Goal: Download file/media

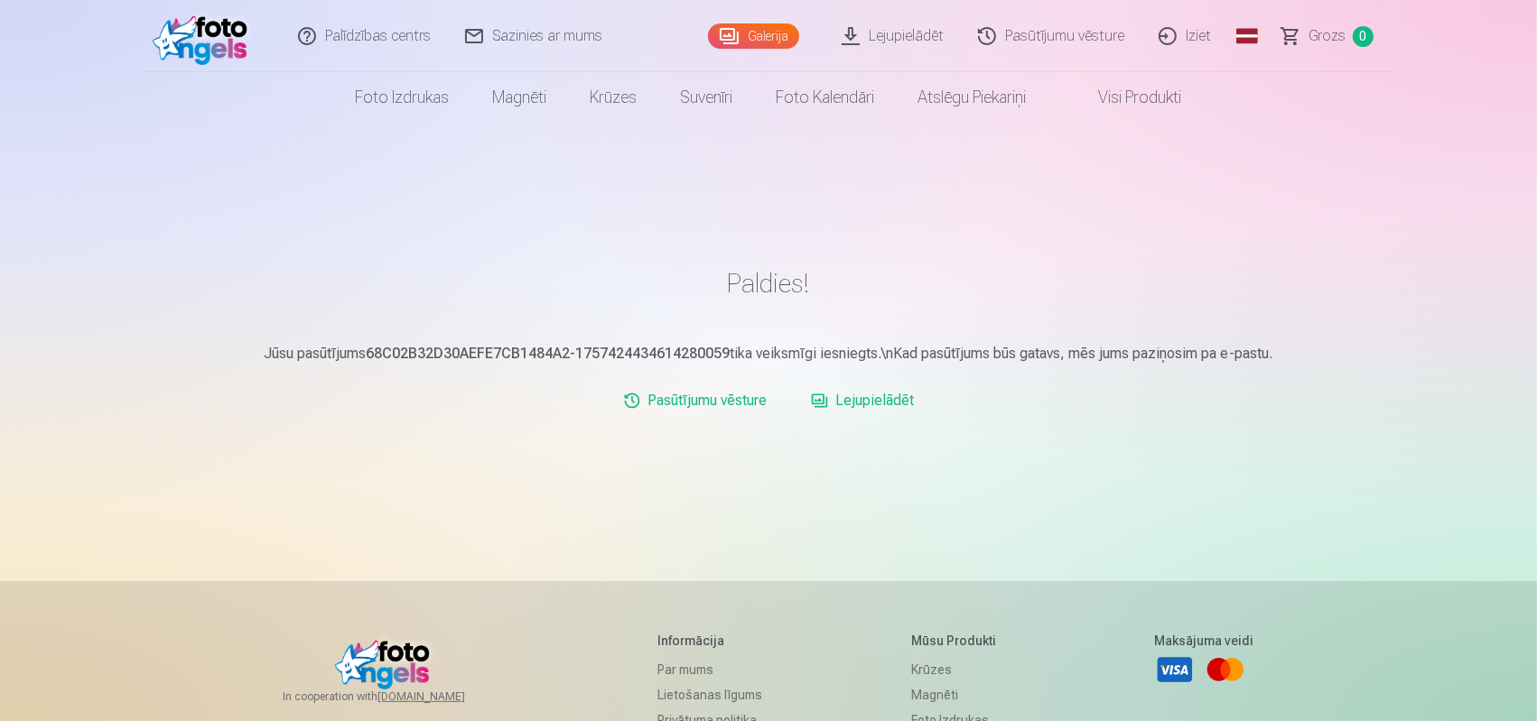
click at [904, 29] on link "Lejupielādēt" at bounding box center [893, 36] width 136 height 72
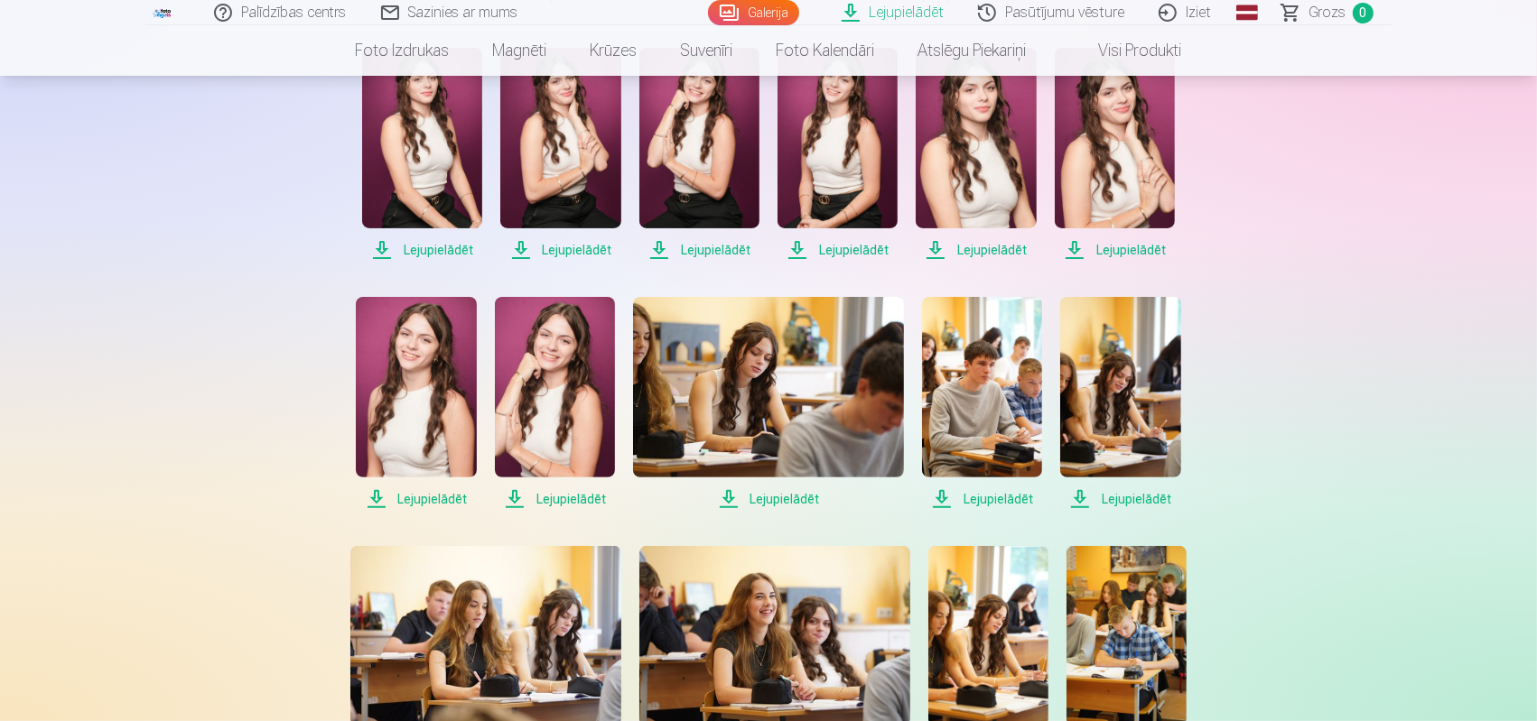
scroll to position [451, 0]
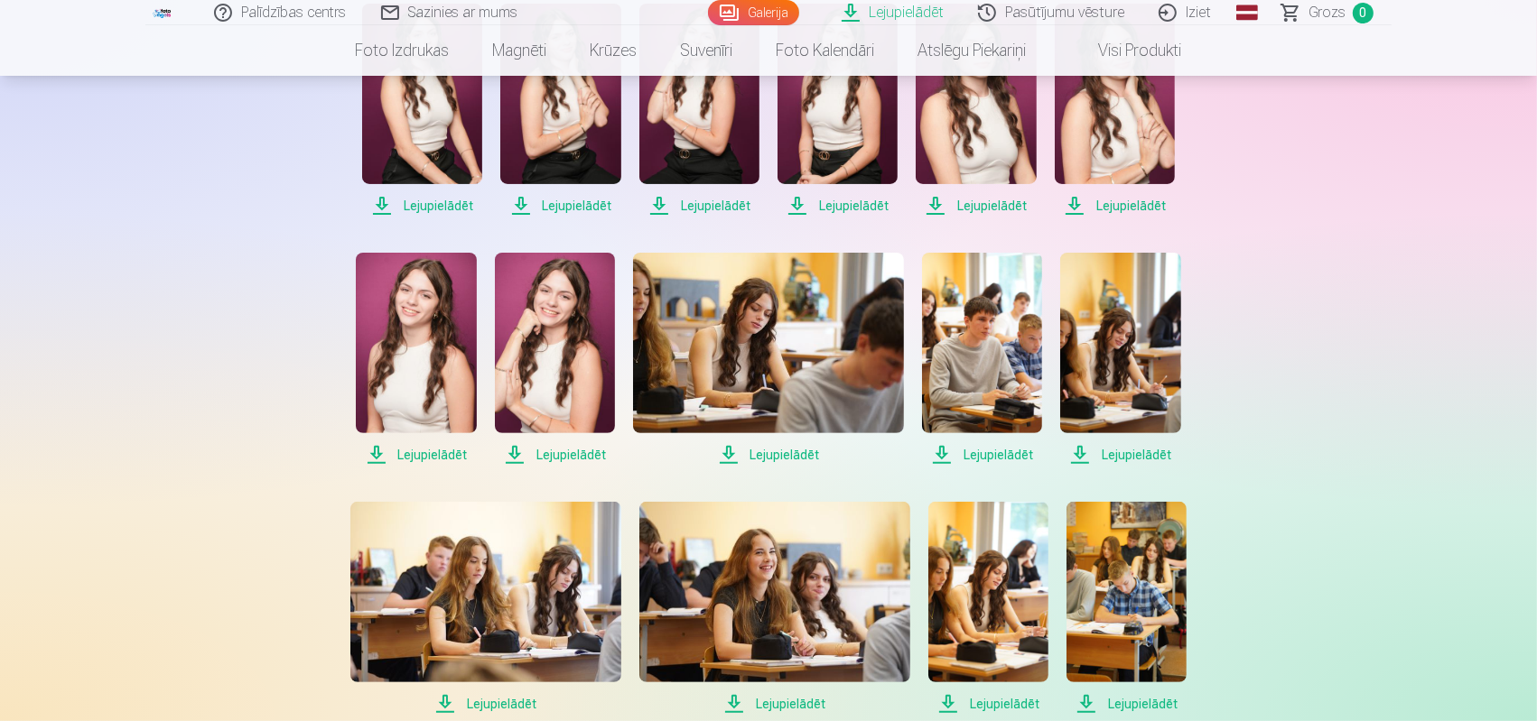
click at [448, 200] on span "Lejupielādēt" at bounding box center [422, 206] width 120 height 22
click at [384, 198] on span "Lejupielādēt" at bounding box center [422, 206] width 120 height 22
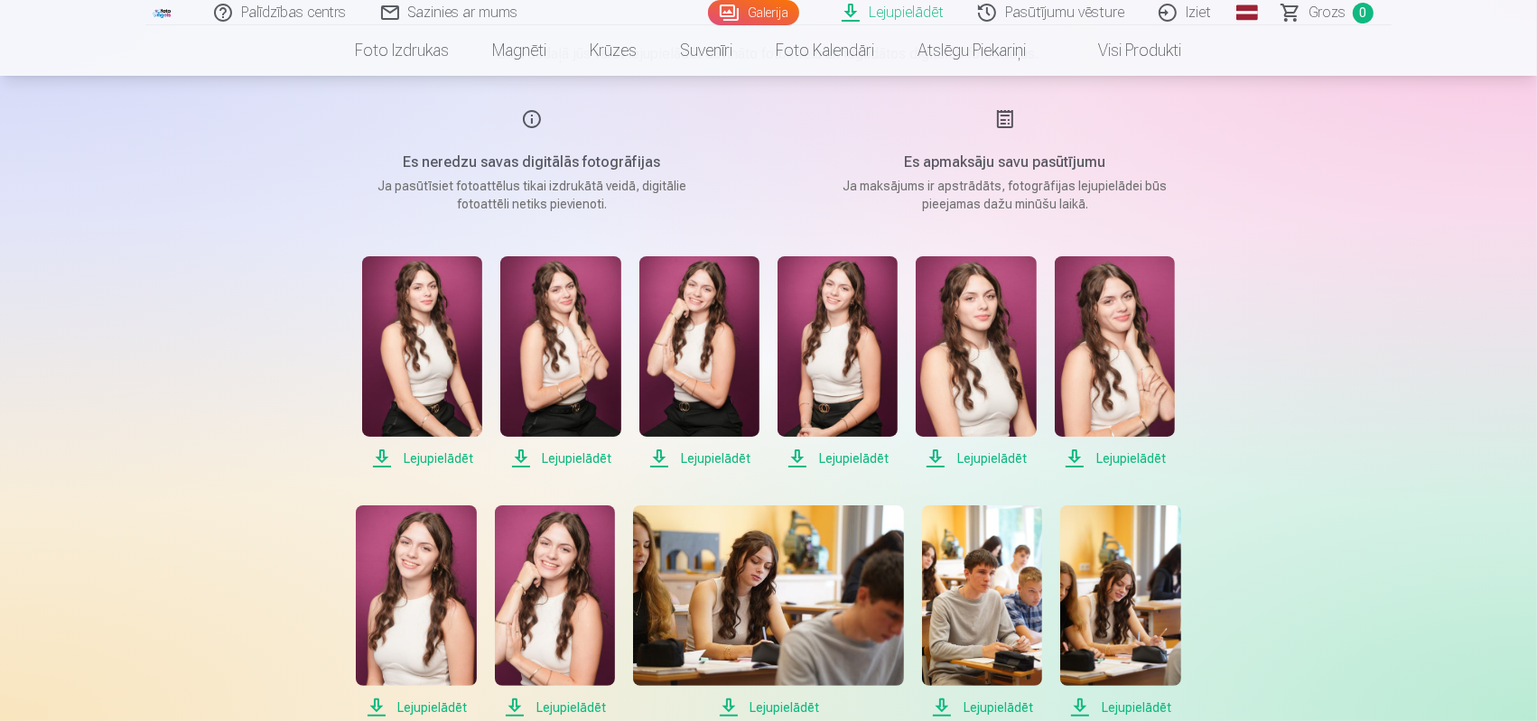
scroll to position [271, 0]
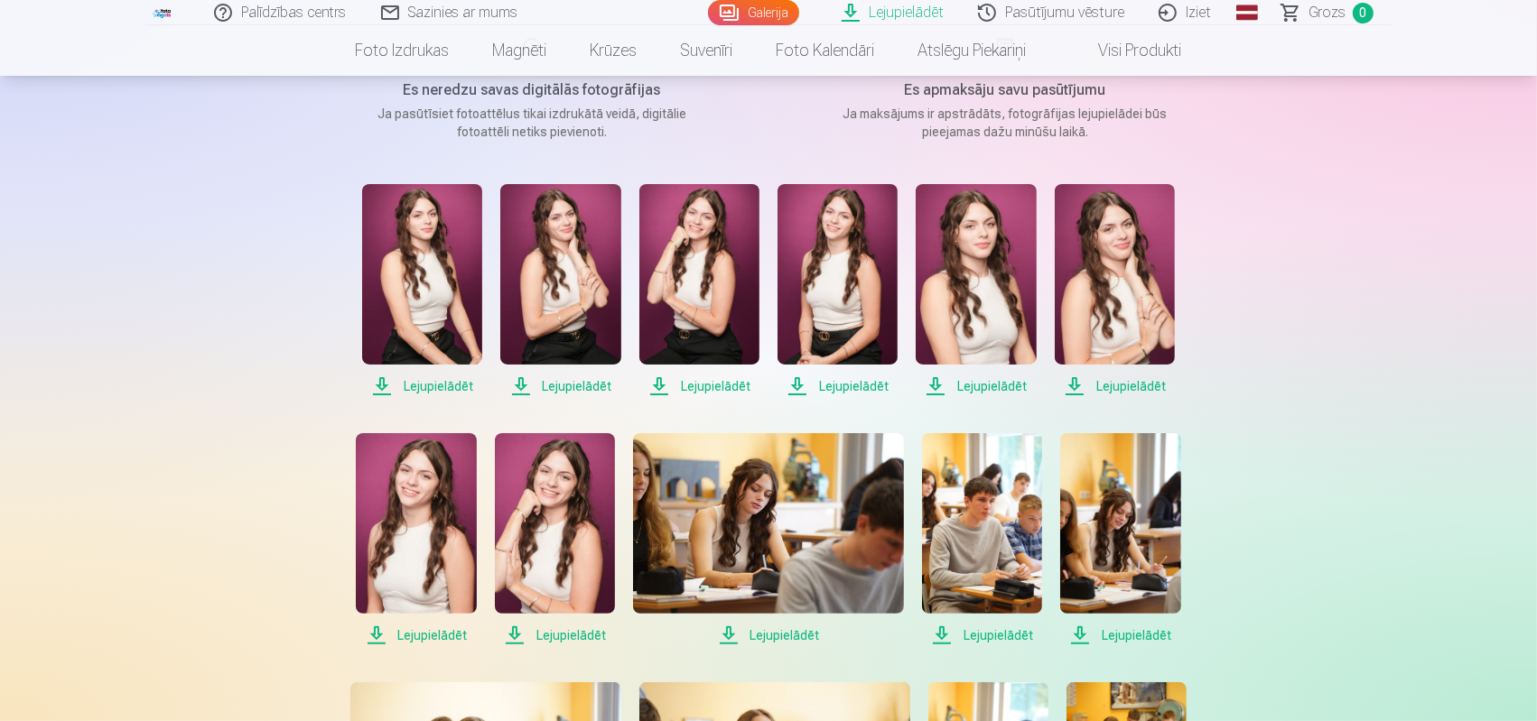
click at [984, 382] on span "Lejupielādēt" at bounding box center [976, 387] width 120 height 22
click at [707, 383] on span "Lejupielādēt" at bounding box center [699, 387] width 120 height 22
click at [576, 384] on span "Lejupielādēt" at bounding box center [560, 387] width 120 height 22
click at [423, 381] on span "Lejupielādēt" at bounding box center [422, 387] width 120 height 22
click at [570, 378] on span "Lejupielādēt" at bounding box center [560, 387] width 120 height 22
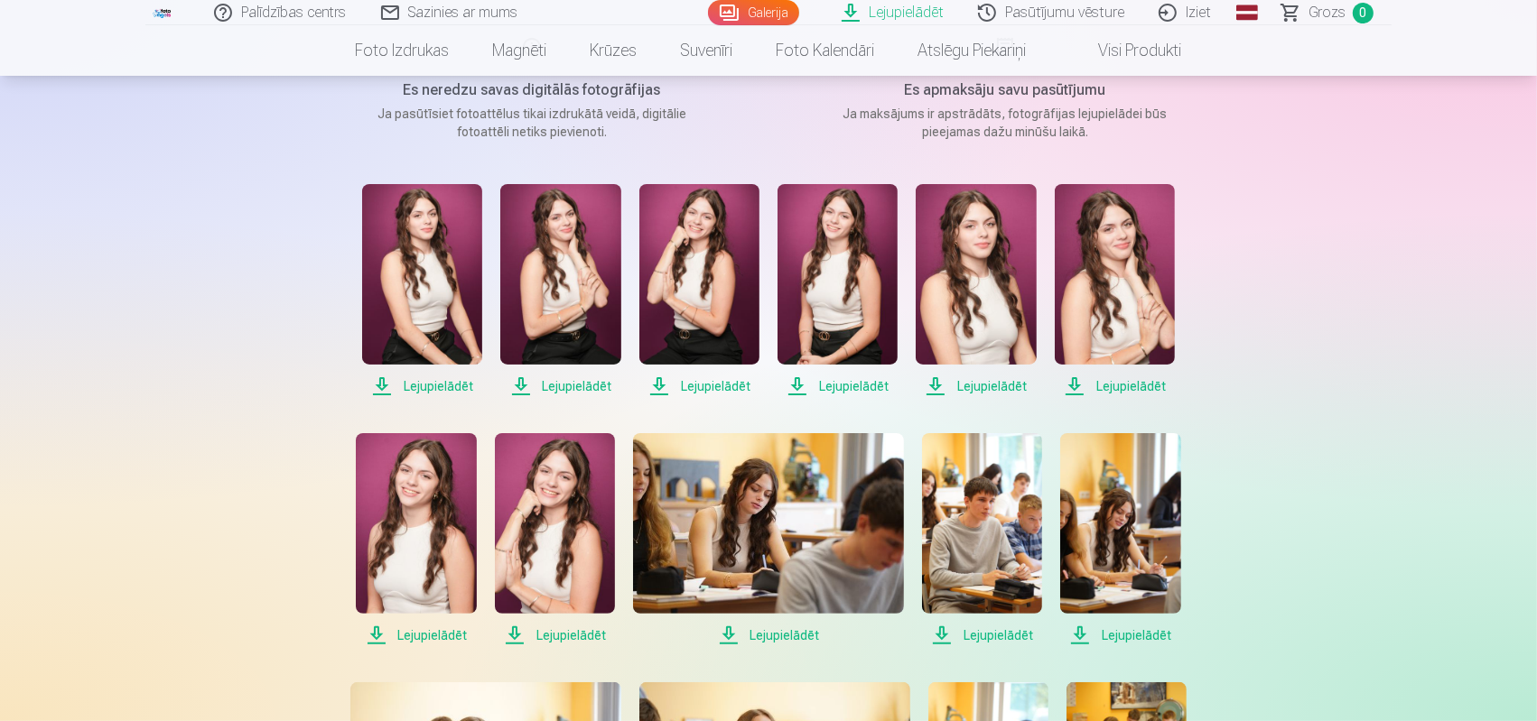
click at [712, 378] on span "Lejupielādēt" at bounding box center [699, 387] width 120 height 22
click at [851, 382] on span "Lejupielādēt" at bounding box center [837, 387] width 120 height 22
click at [986, 376] on span "Lejupielādēt" at bounding box center [976, 387] width 120 height 22
click at [1099, 378] on span "Lejupielādēt" at bounding box center [1115, 387] width 120 height 22
click at [562, 632] on span "Lejupielādēt" at bounding box center [555, 636] width 120 height 22
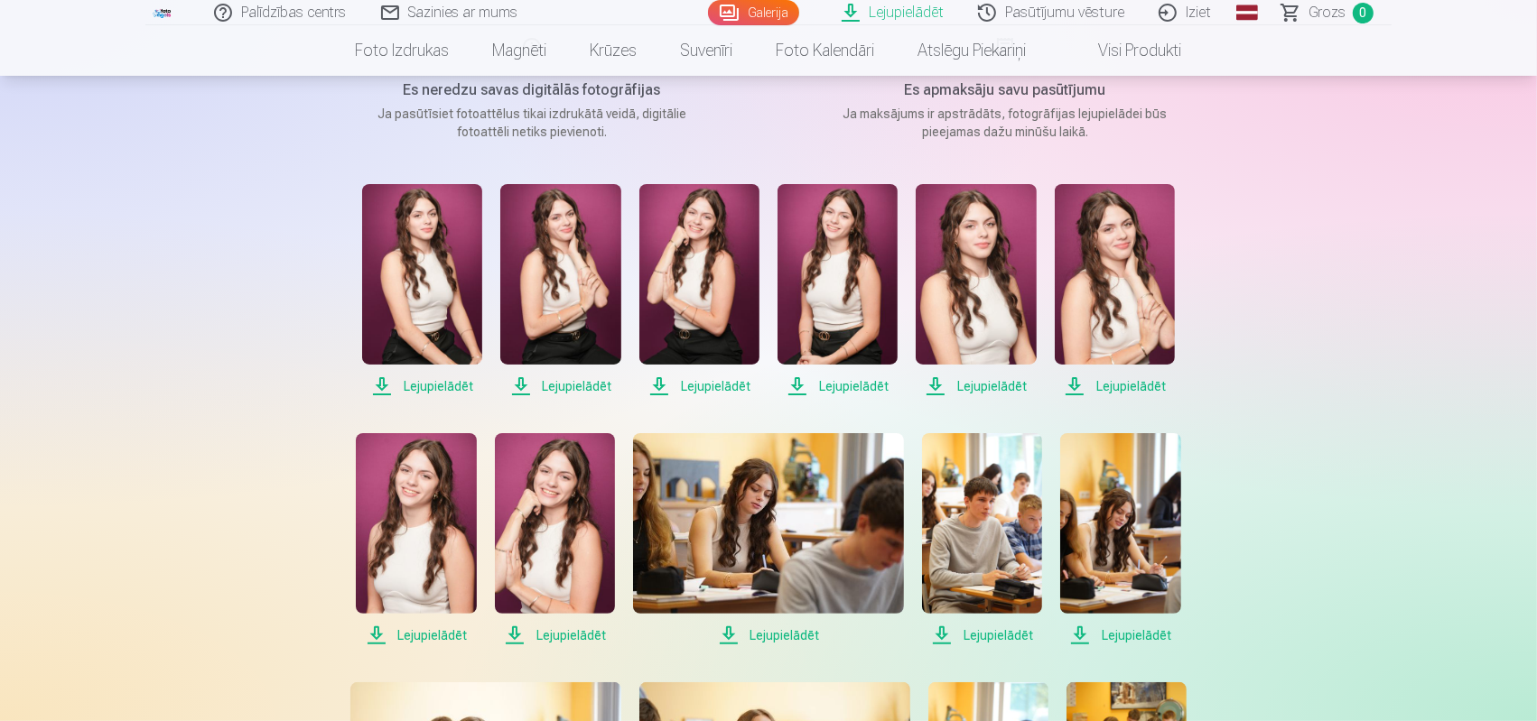
click at [563, 628] on span "Lejupielādēt" at bounding box center [555, 636] width 120 height 22
click at [414, 629] on span "Lejupielādēt" at bounding box center [416, 636] width 120 height 22
click at [414, 628] on span "Lejupielādēt" at bounding box center [416, 636] width 120 height 22
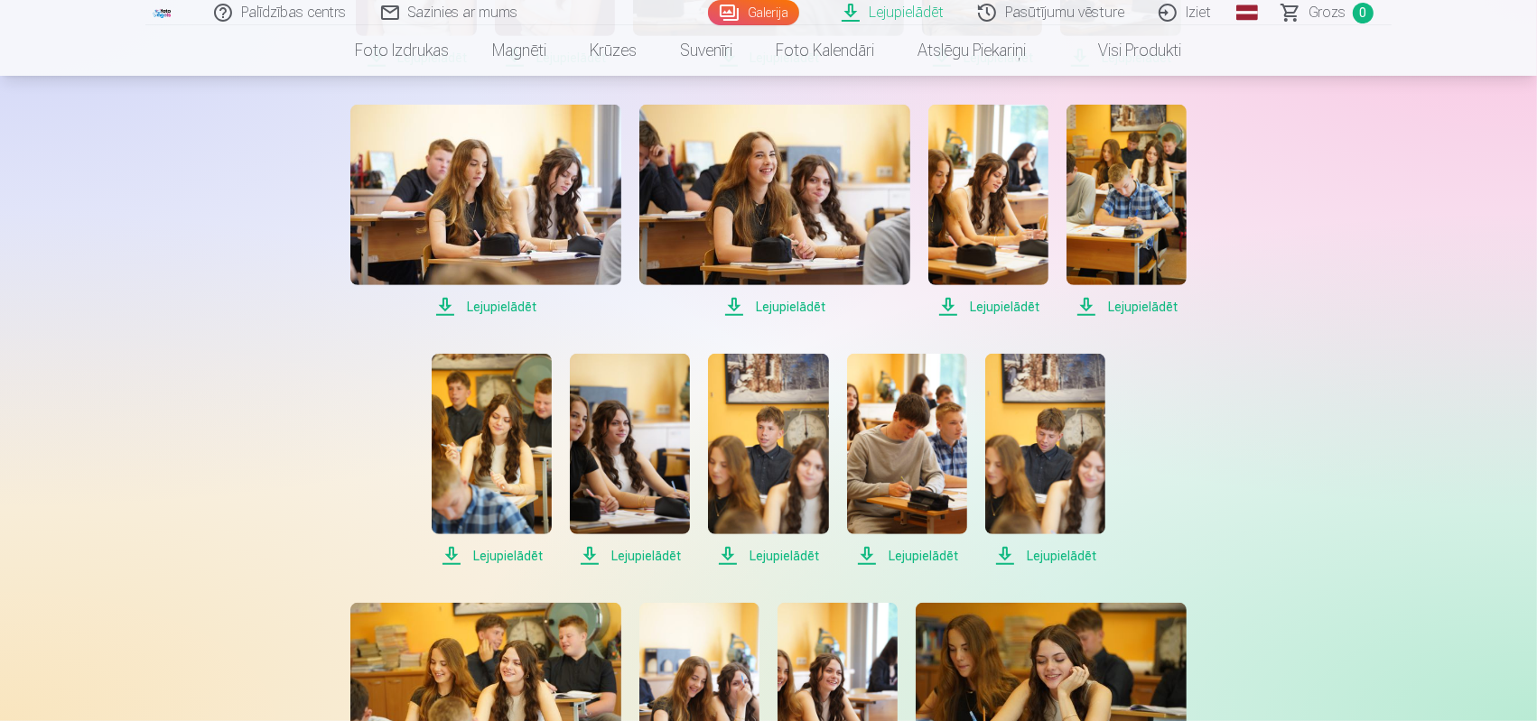
scroll to position [993, 0]
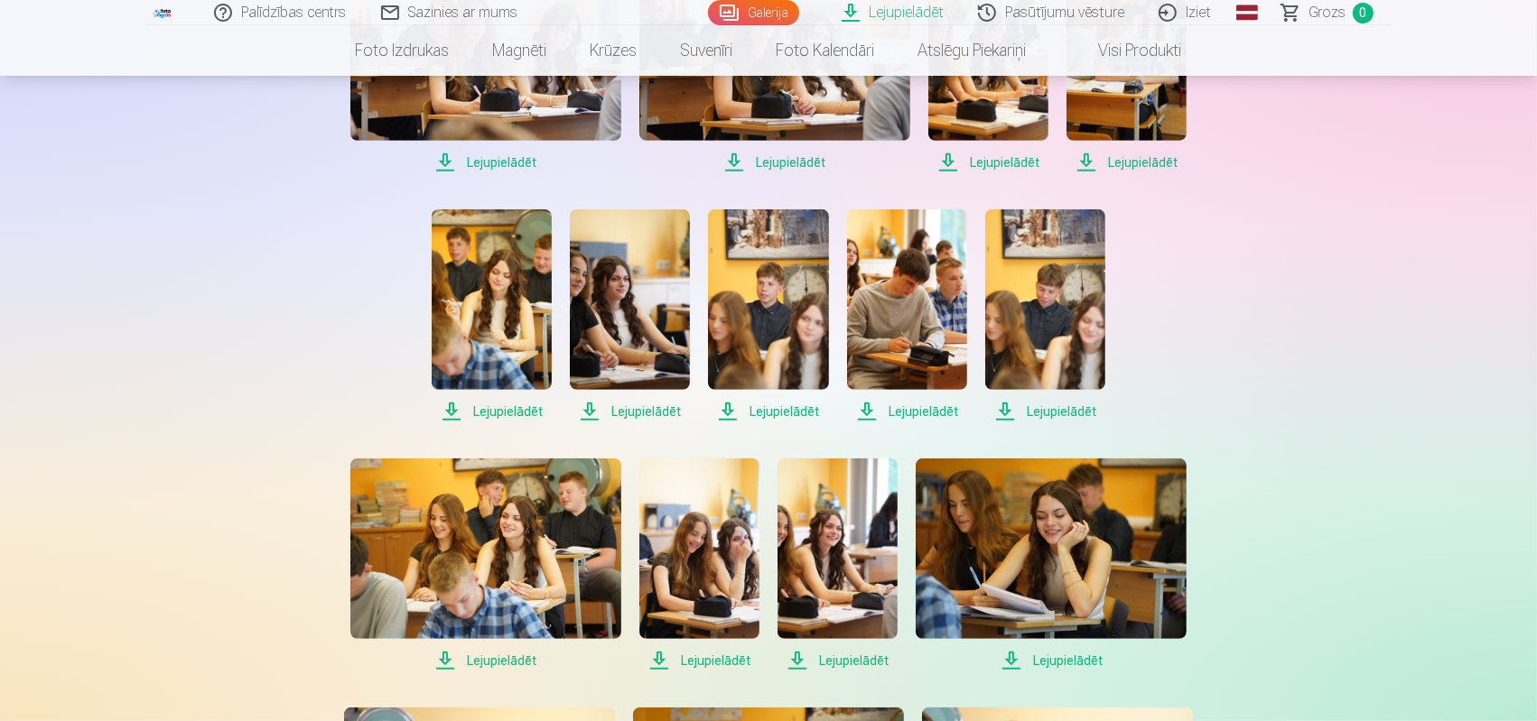
click at [1062, 403] on span "Lejupielādēt" at bounding box center [1045, 412] width 120 height 22
click at [922, 408] on span "Lejupielādēt" at bounding box center [907, 412] width 120 height 22
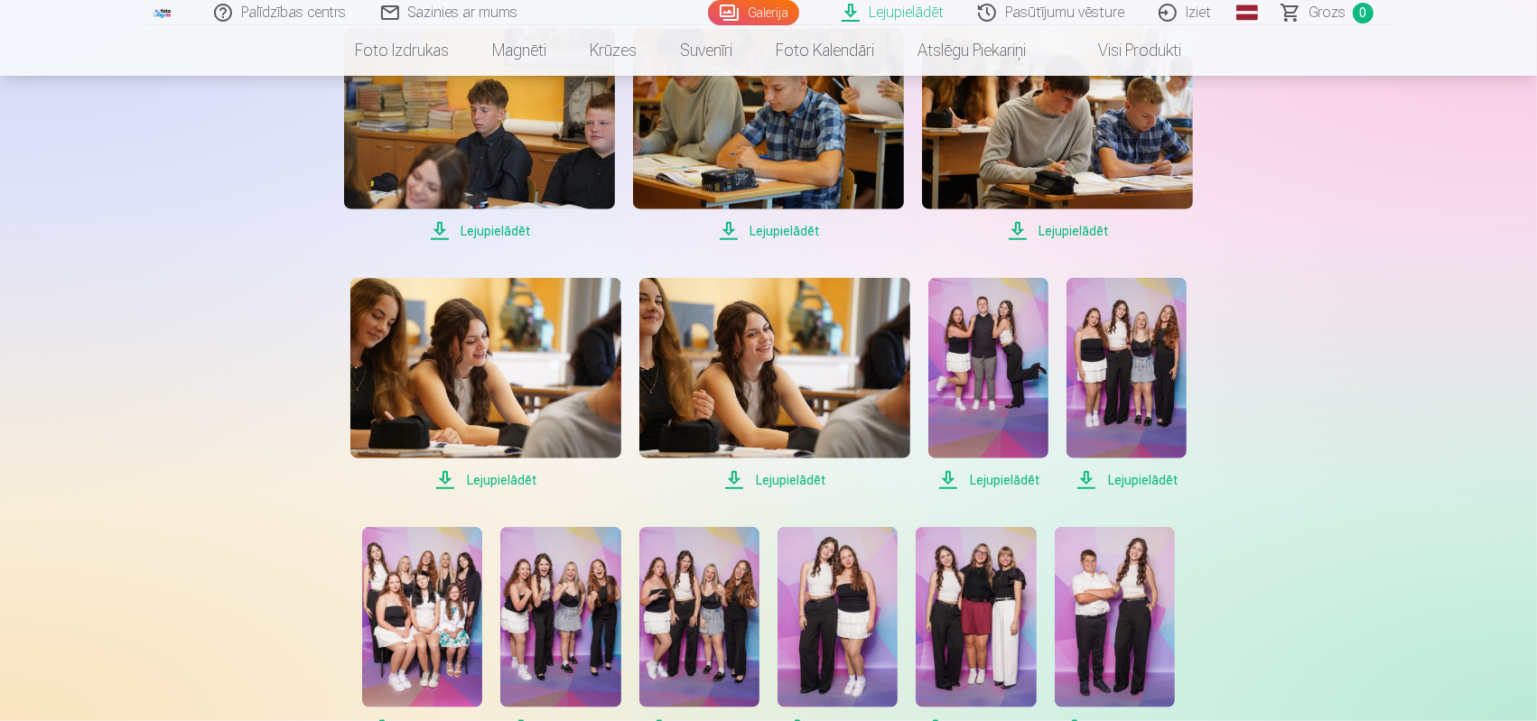
scroll to position [1986, 0]
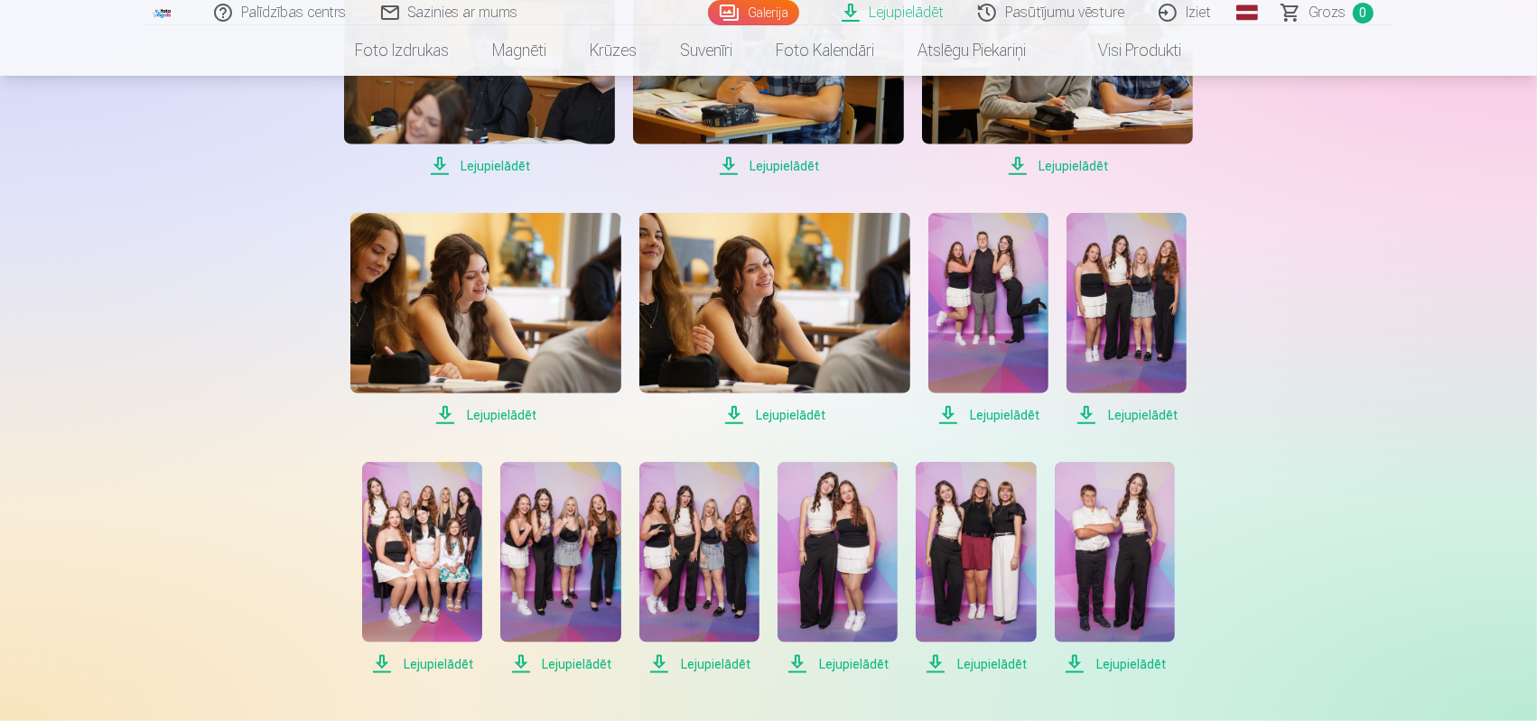
click at [948, 408] on span "Lejupielādēt" at bounding box center [988, 416] width 120 height 22
click at [977, 409] on span "Lejupielādēt" at bounding box center [988, 416] width 120 height 22
click at [1113, 406] on span "Lejupielādēt" at bounding box center [1126, 416] width 120 height 22
click at [1108, 407] on span "Lejupielādēt" at bounding box center [1126, 416] width 120 height 22
click at [1123, 411] on span "Lejupielādēt" at bounding box center [1126, 416] width 120 height 22
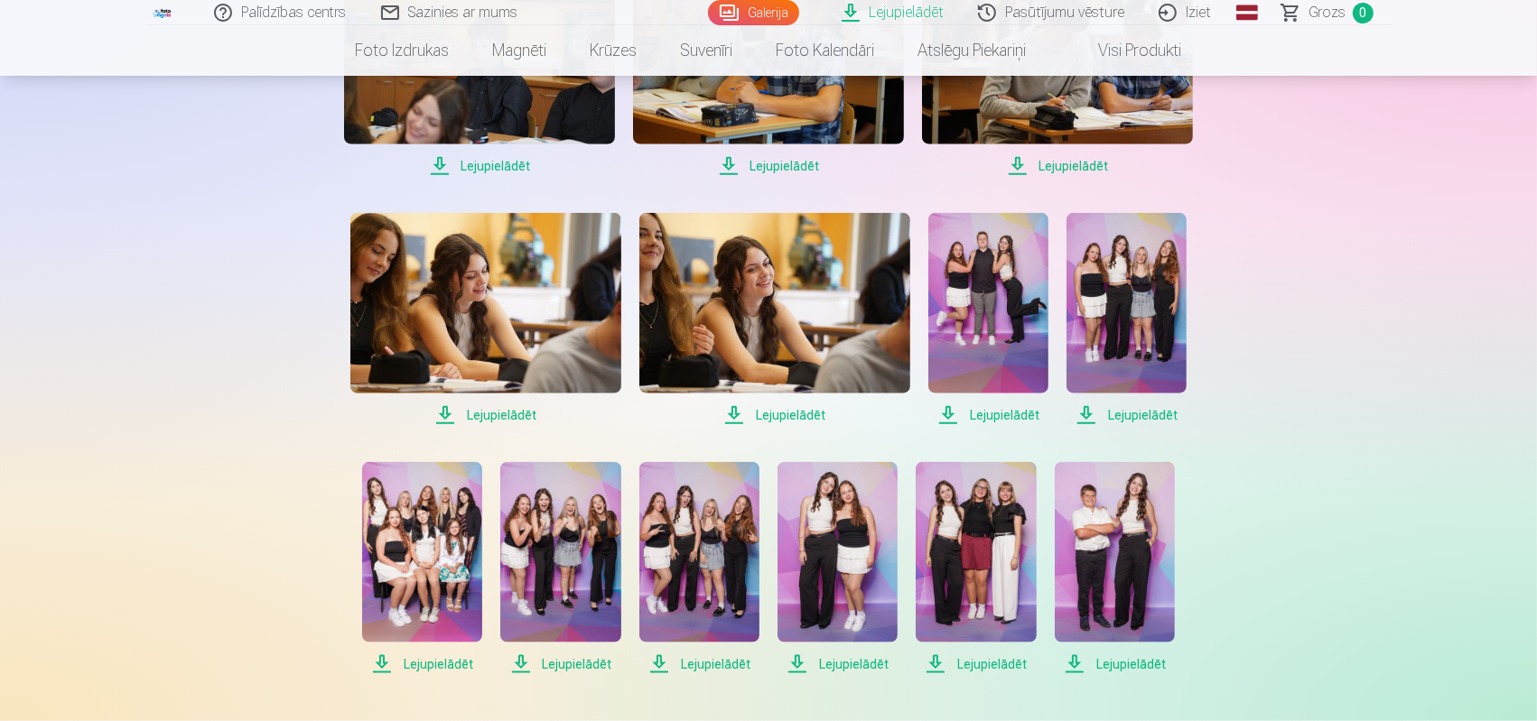
click at [421, 664] on span "Lejupielādēt" at bounding box center [422, 665] width 120 height 22
click at [519, 660] on span "Lejupielādēt" at bounding box center [560, 665] width 120 height 22
click at [656, 660] on span "Lejupielādēt" at bounding box center [699, 665] width 120 height 22
click at [824, 656] on span "Lejupielādēt" at bounding box center [837, 665] width 120 height 22
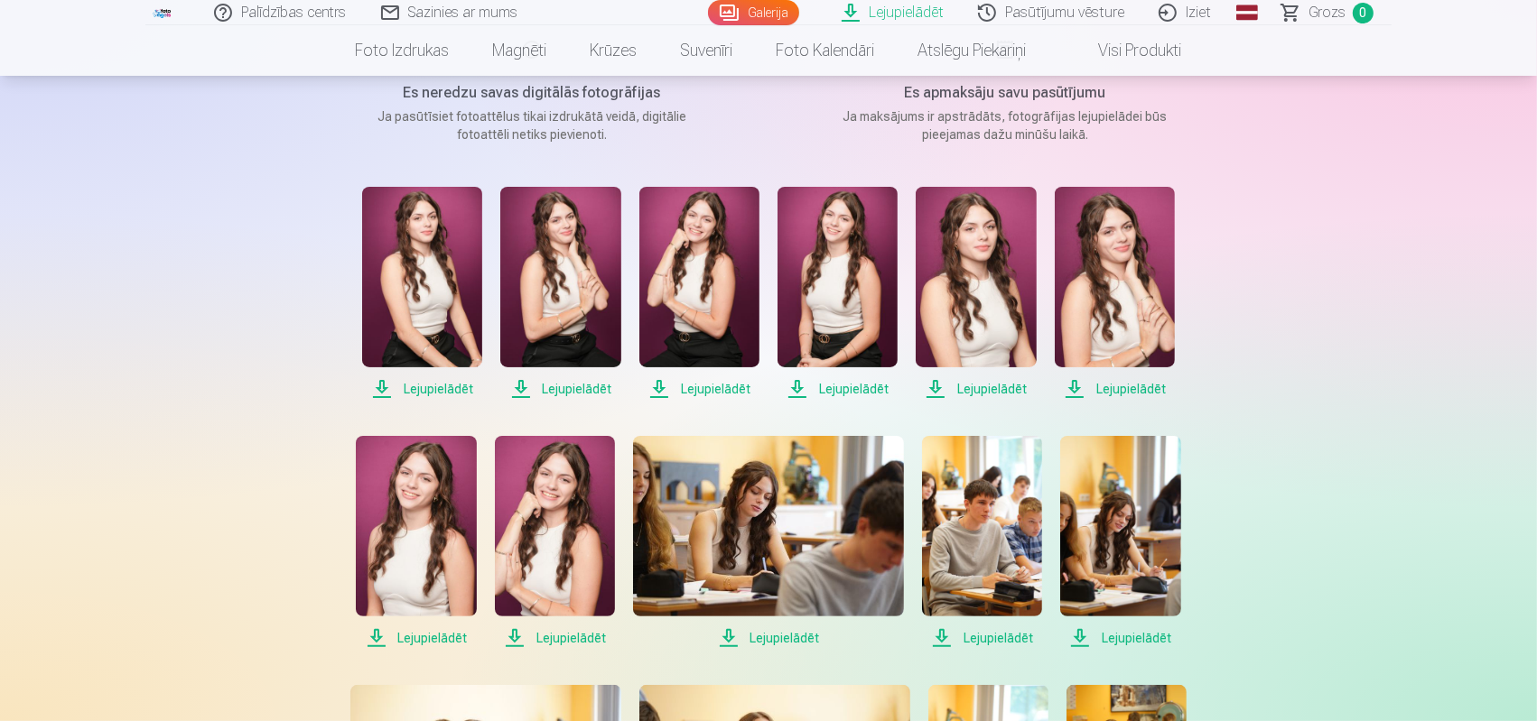
scroll to position [271, 0]
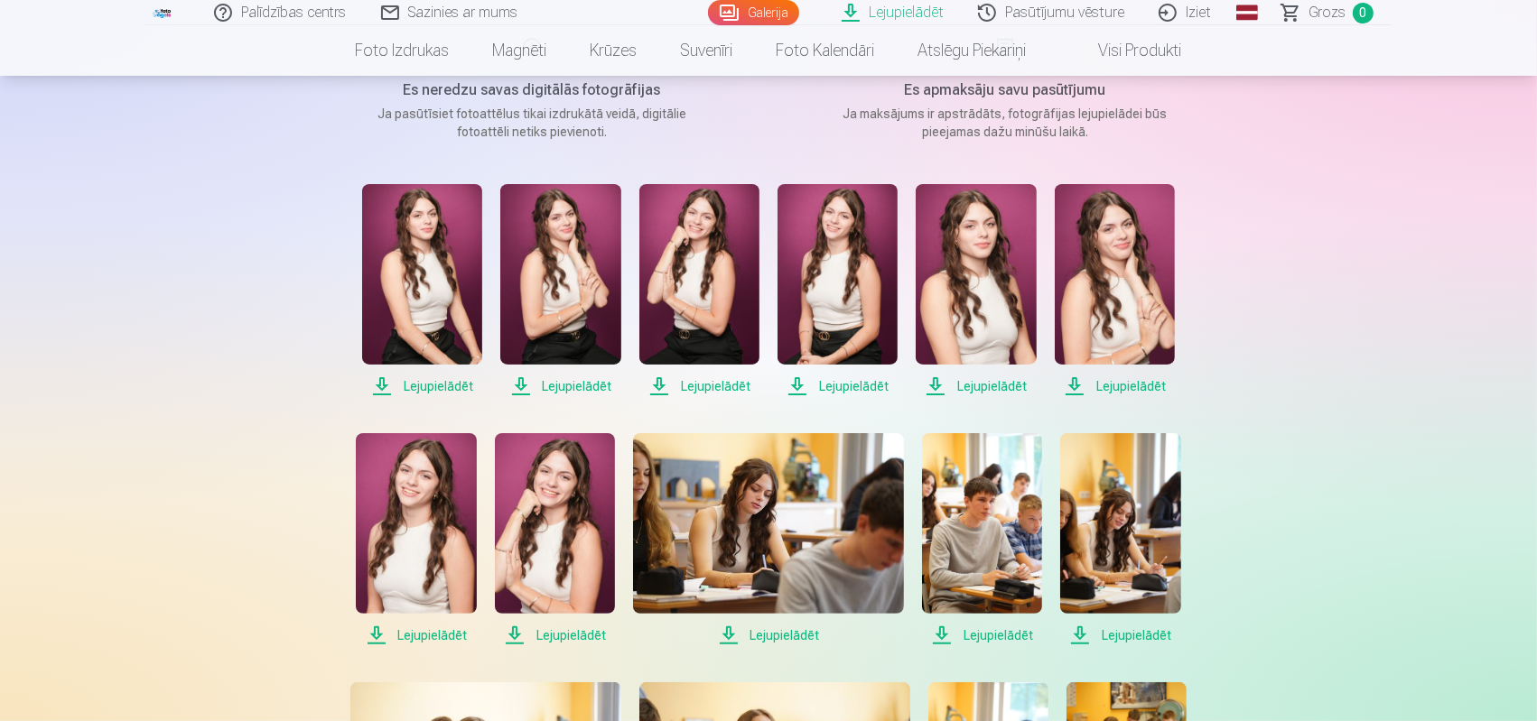
click at [421, 381] on span "Lejupielādēt" at bounding box center [422, 387] width 120 height 22
click at [576, 379] on span "Lejupielādēt" at bounding box center [560, 387] width 120 height 22
click at [710, 381] on span "Lejupielādēt" at bounding box center [699, 387] width 120 height 22
click at [863, 383] on span "Lejupielādēt" at bounding box center [837, 387] width 120 height 22
click at [982, 383] on span "Lejupielādēt" at bounding box center [976, 387] width 120 height 22
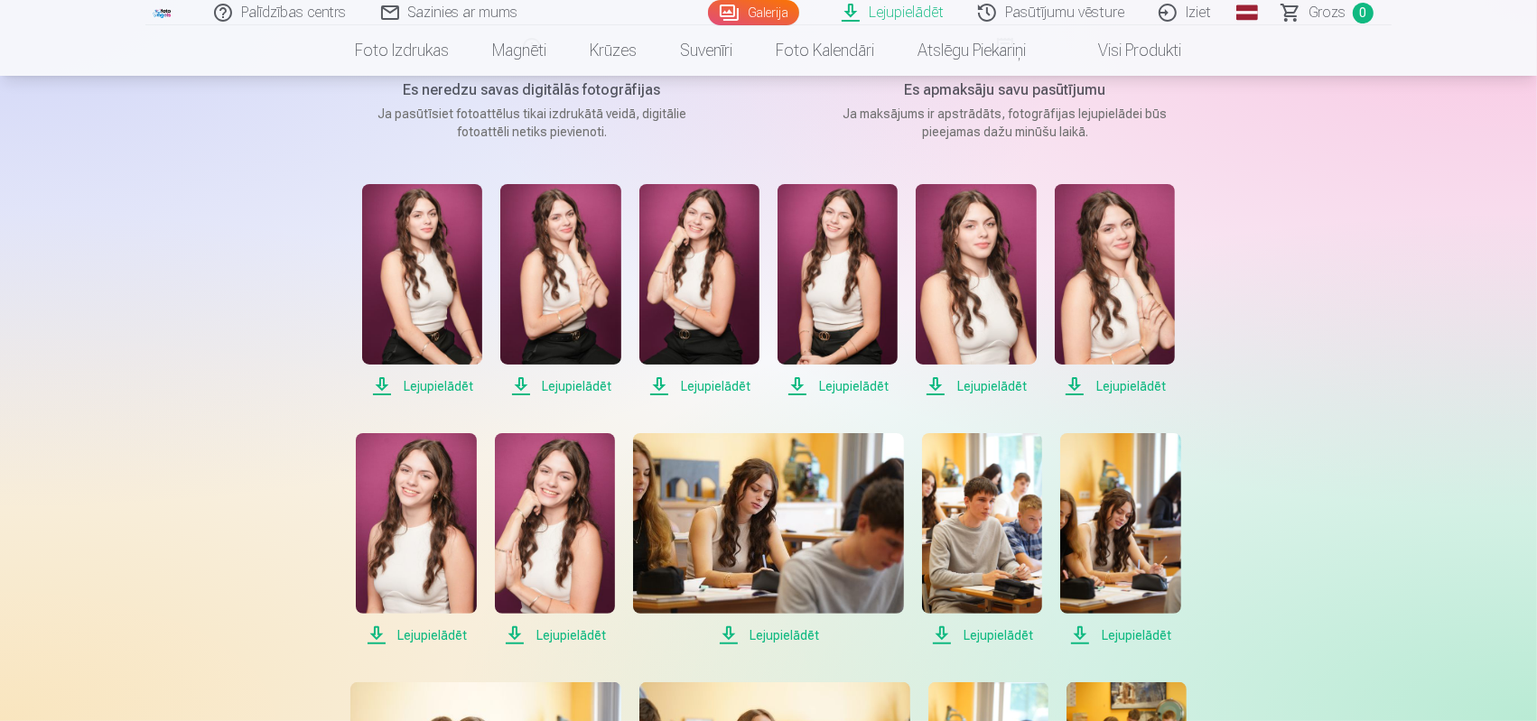
click at [1134, 379] on span "Lejupielādēt" at bounding box center [1115, 387] width 120 height 22
click at [428, 630] on span "Lejupielādēt" at bounding box center [416, 636] width 120 height 22
click at [421, 630] on span "Lejupielādēt" at bounding box center [416, 636] width 120 height 22
click at [563, 628] on span "Lejupielādēt" at bounding box center [555, 636] width 120 height 22
click at [430, 629] on span "Lejupielādēt" at bounding box center [416, 636] width 120 height 22
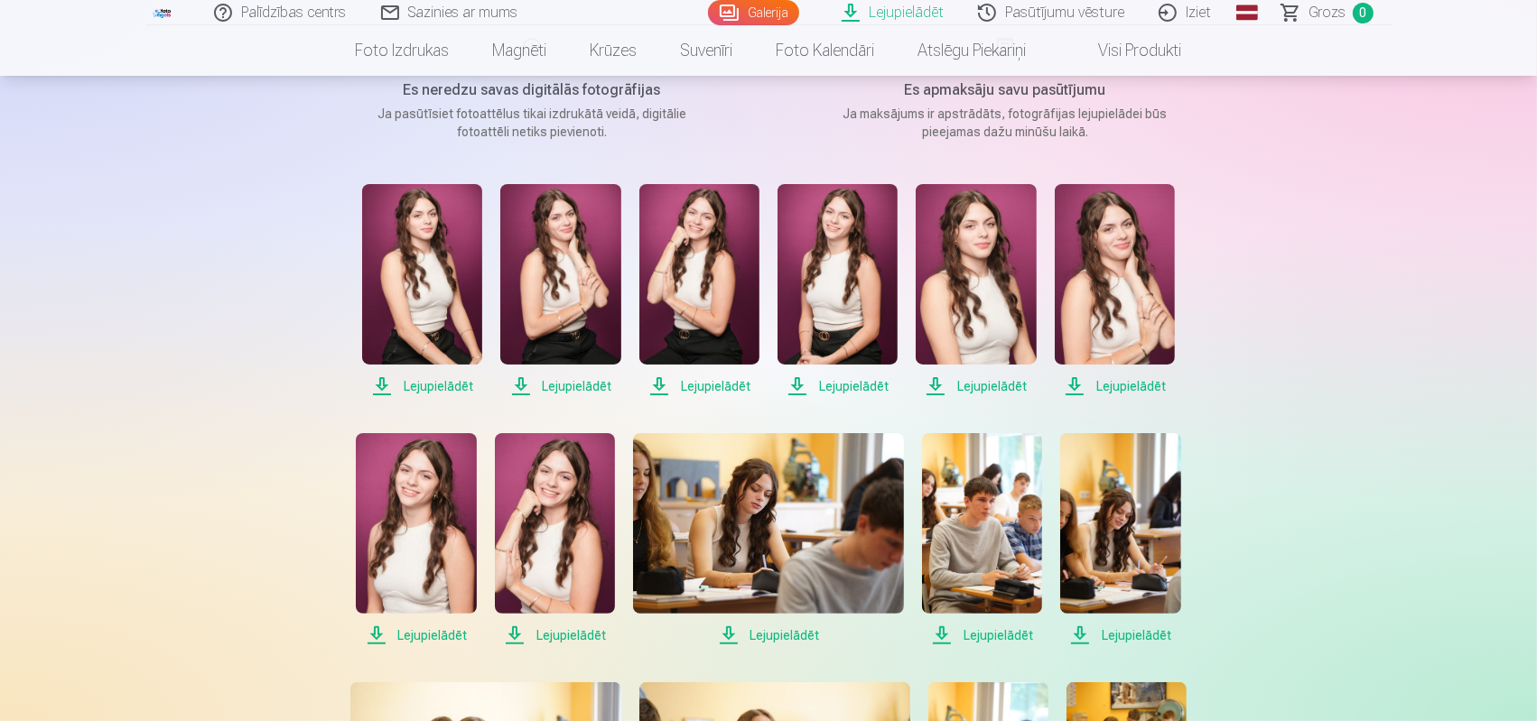
click at [1113, 631] on span "Lejupielādēt" at bounding box center [1120, 636] width 120 height 22
click at [756, 628] on span "Lejupielādēt" at bounding box center [768, 636] width 271 height 22
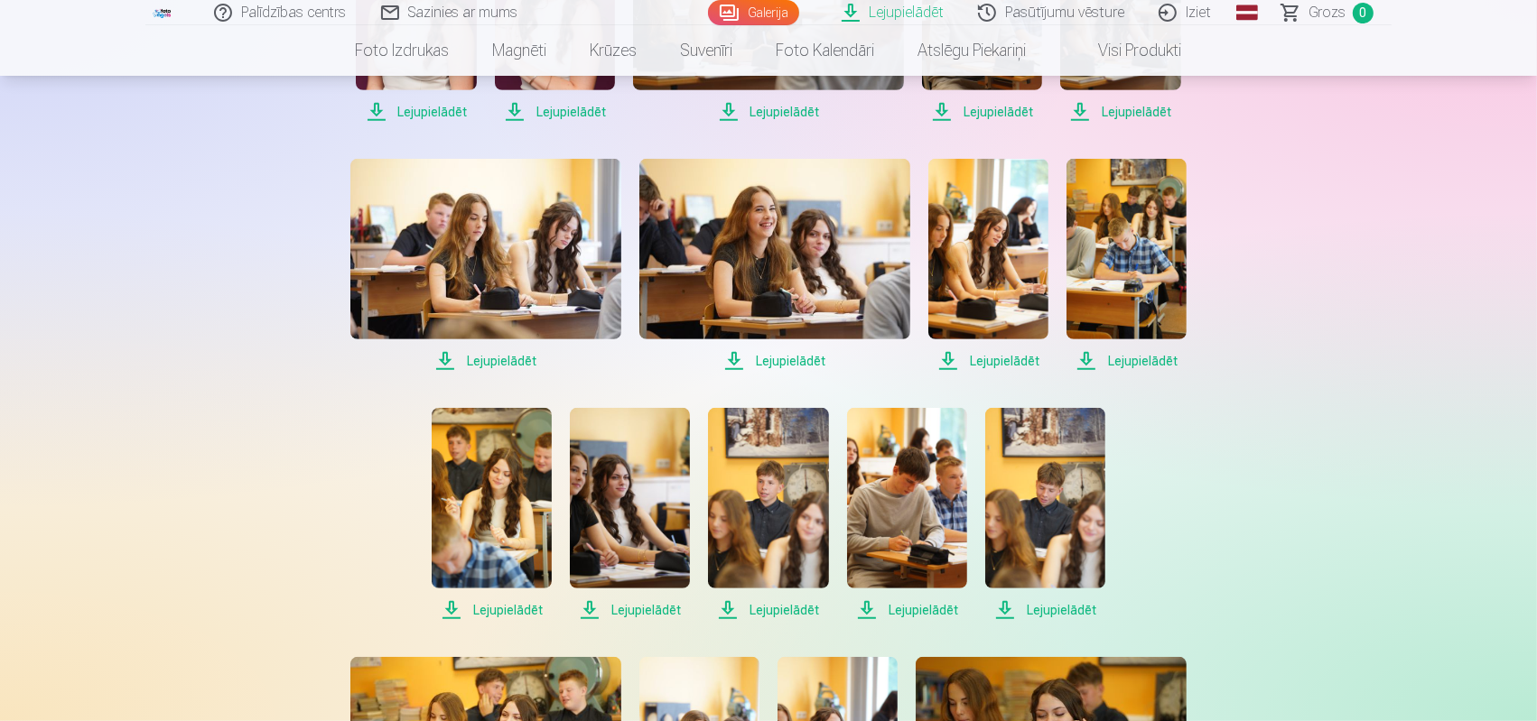
scroll to position [813, 0]
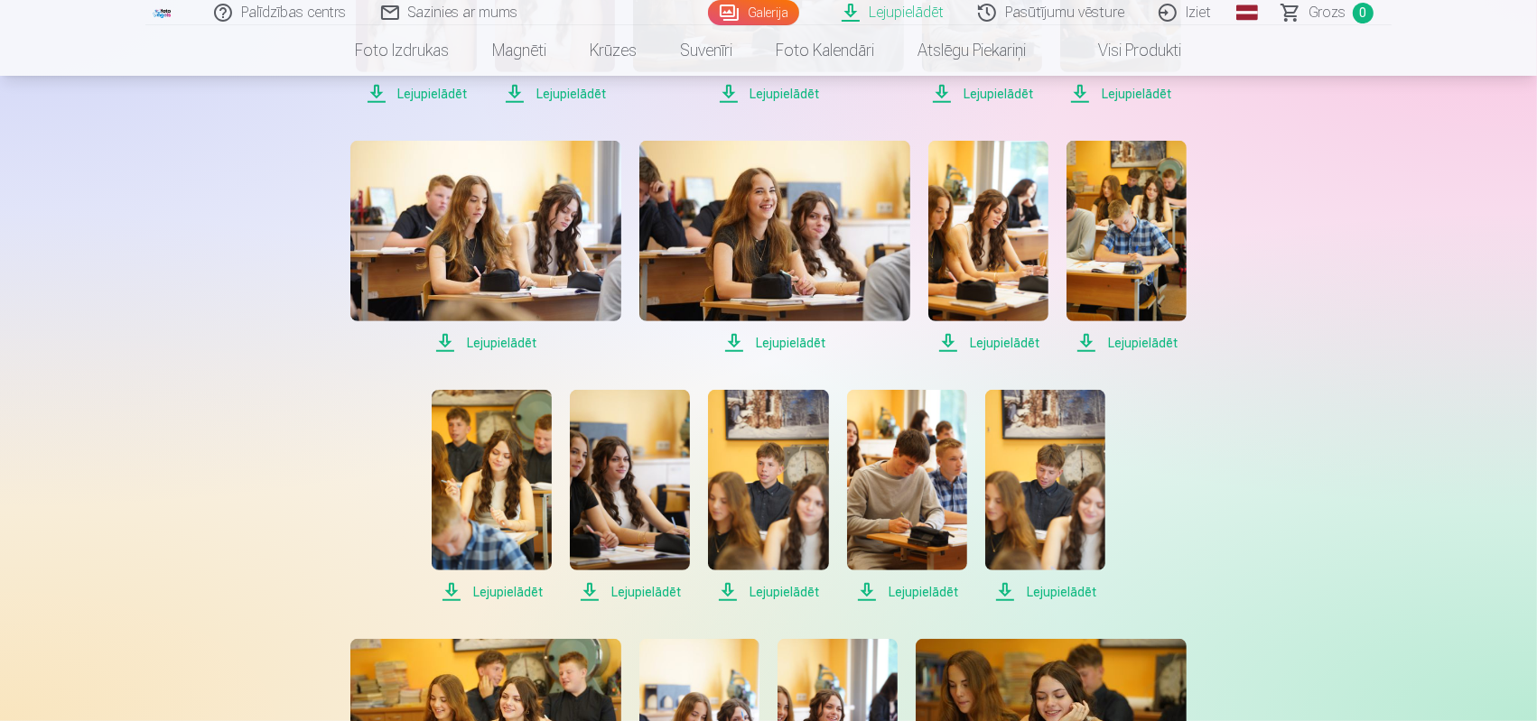
click at [1004, 335] on span "Lejupielādēt" at bounding box center [988, 343] width 120 height 22
click at [484, 587] on span "Lejupielādēt" at bounding box center [492, 592] width 120 height 22
click at [589, 582] on span "Lejupielādēt" at bounding box center [630, 592] width 120 height 22
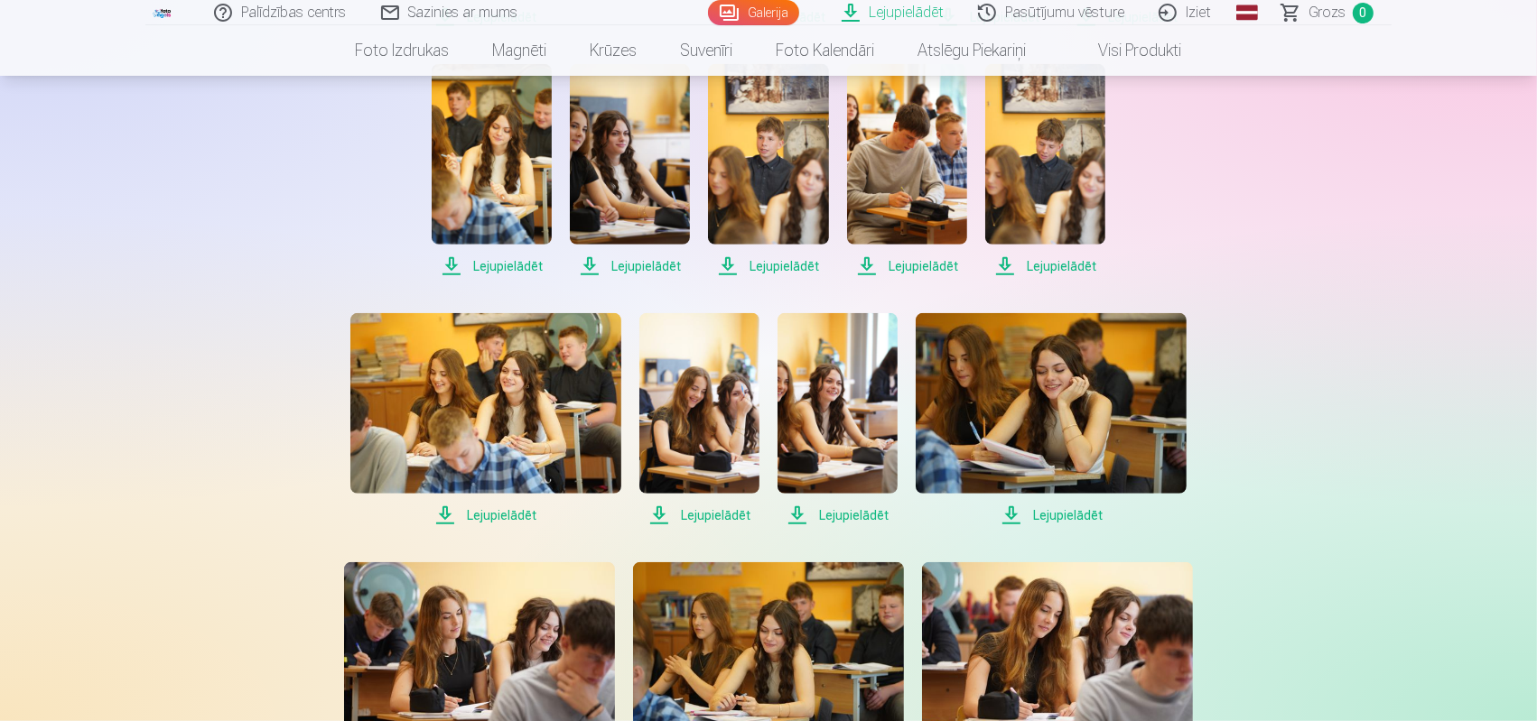
scroll to position [1174, 0]
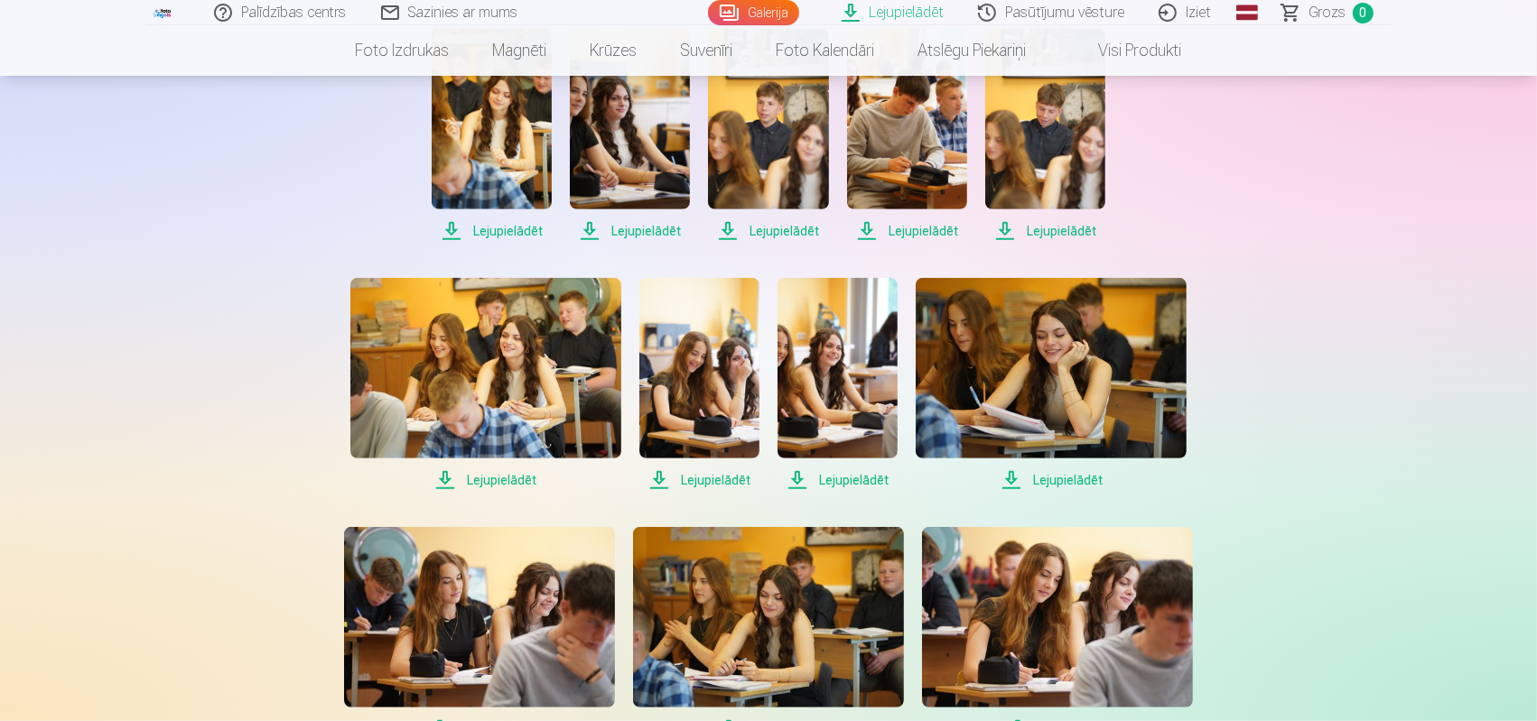
click at [850, 472] on span "Lejupielādēt" at bounding box center [837, 481] width 120 height 22
click at [501, 470] on span "Lejupielādēt" at bounding box center [485, 481] width 271 height 22
click at [1073, 477] on span "Lejupielādēt" at bounding box center [1051, 481] width 271 height 22
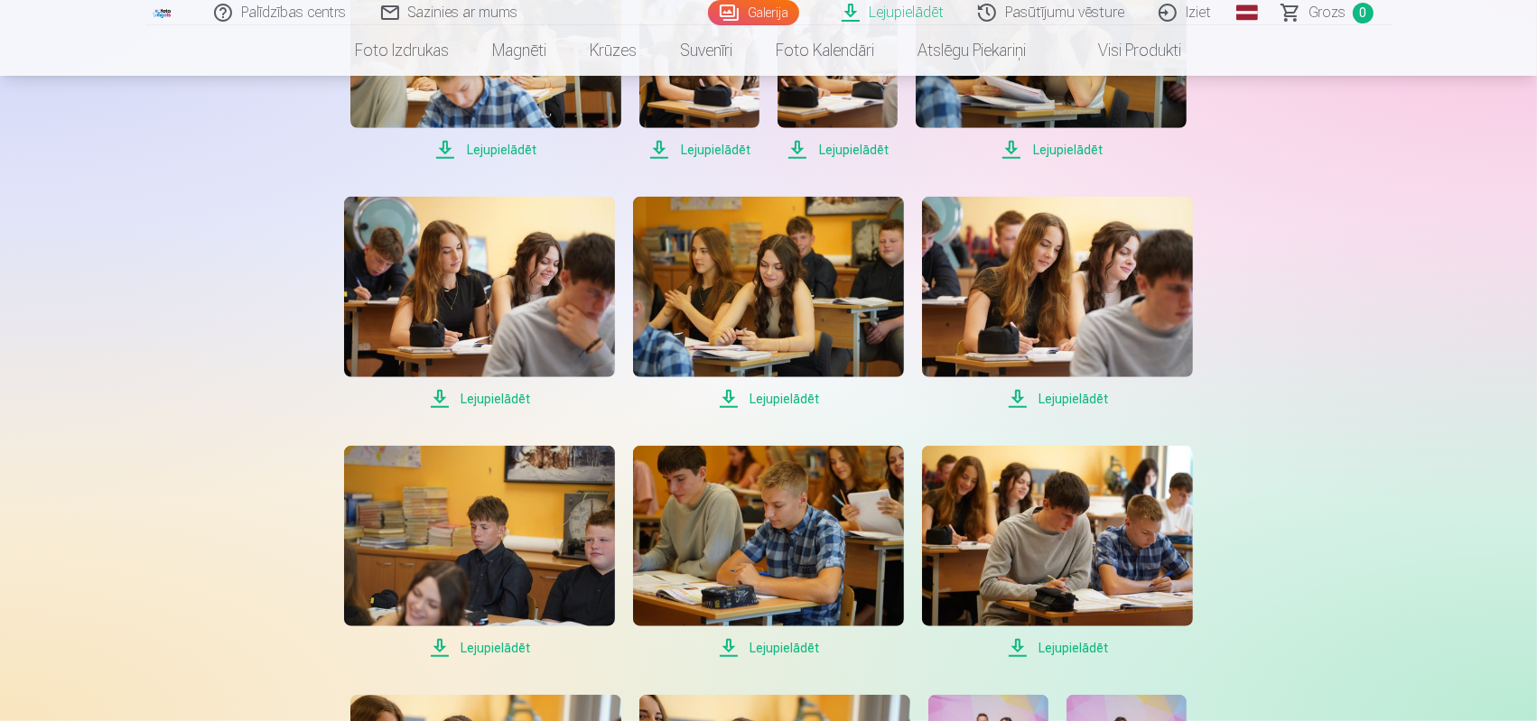
scroll to position [1535, 0]
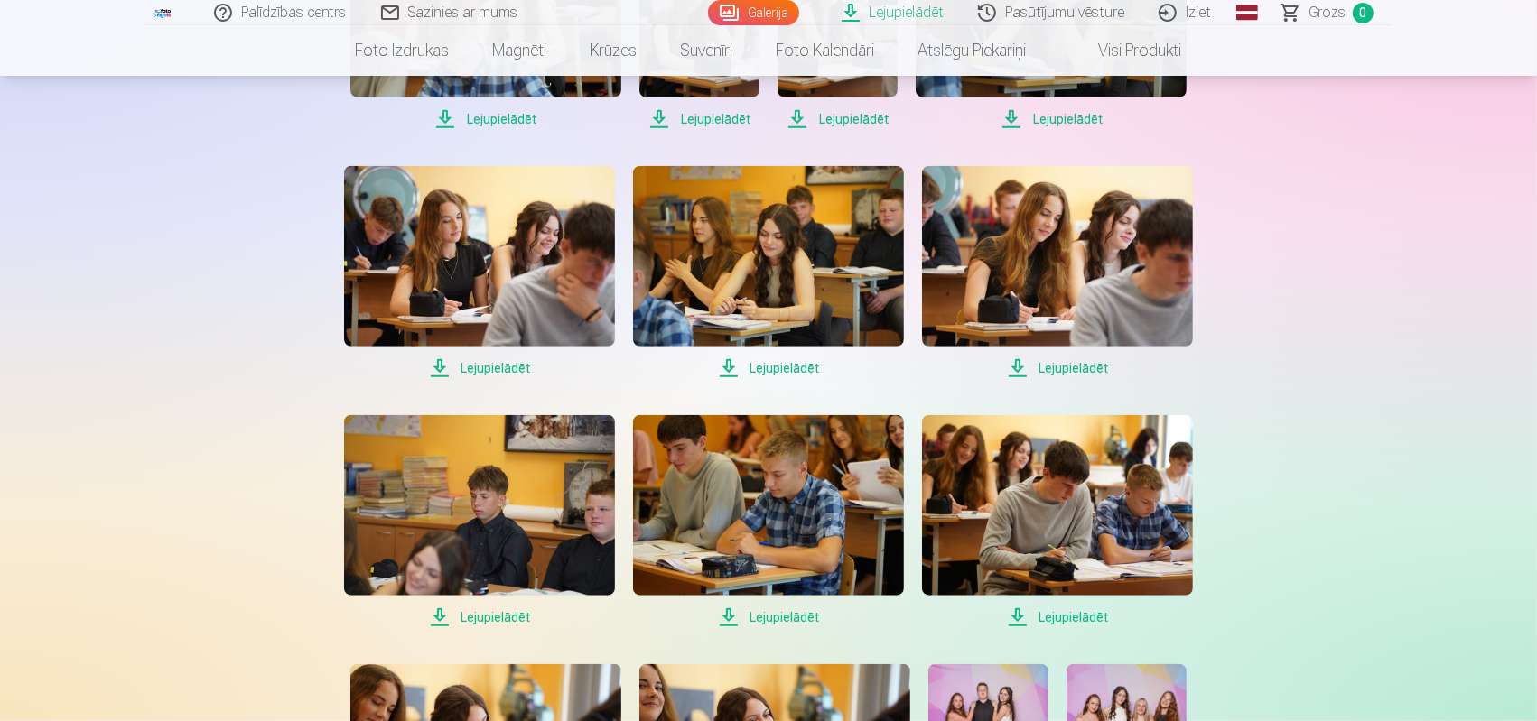
click at [759, 362] on span "Lejupielādēt" at bounding box center [768, 369] width 271 height 22
click at [758, 362] on span "Lejupielādēt" at bounding box center [768, 369] width 271 height 22
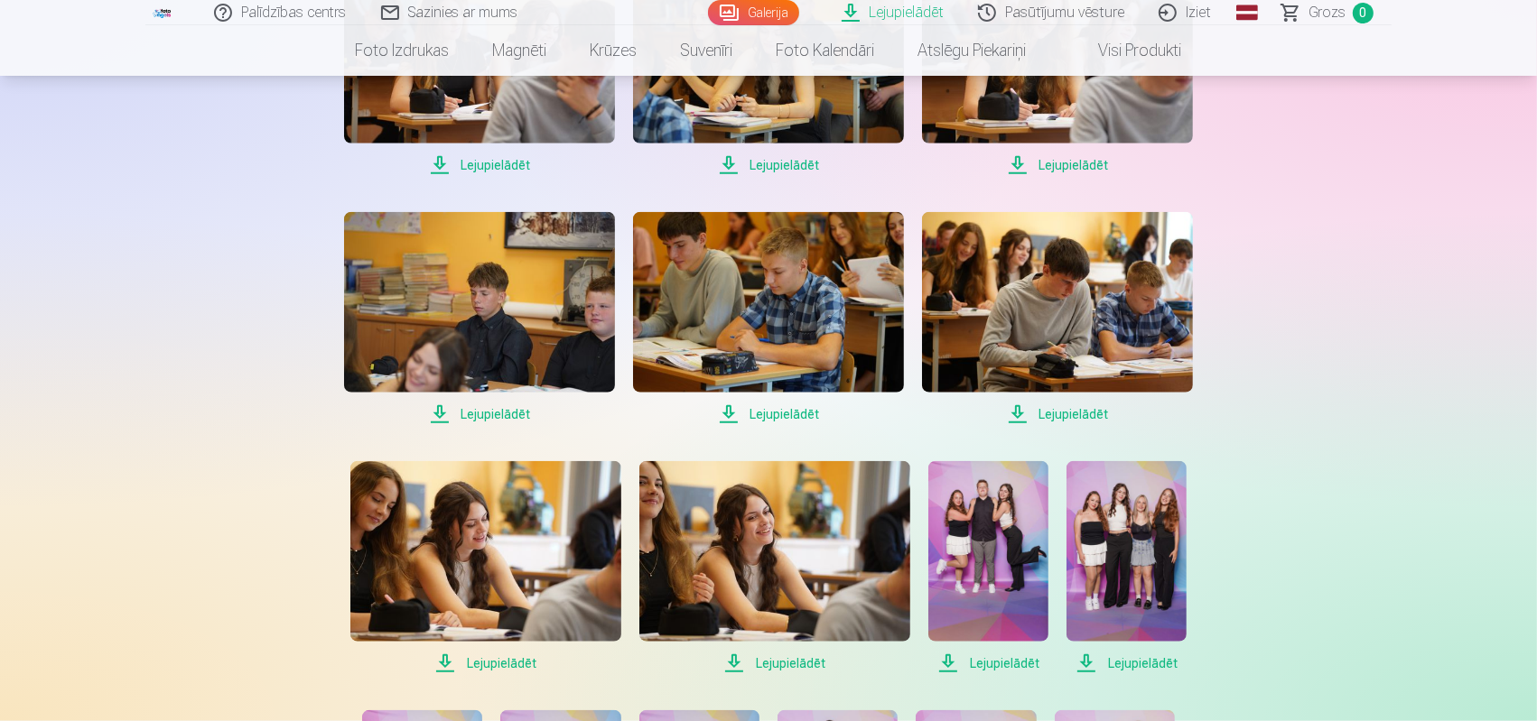
scroll to position [1986, 0]
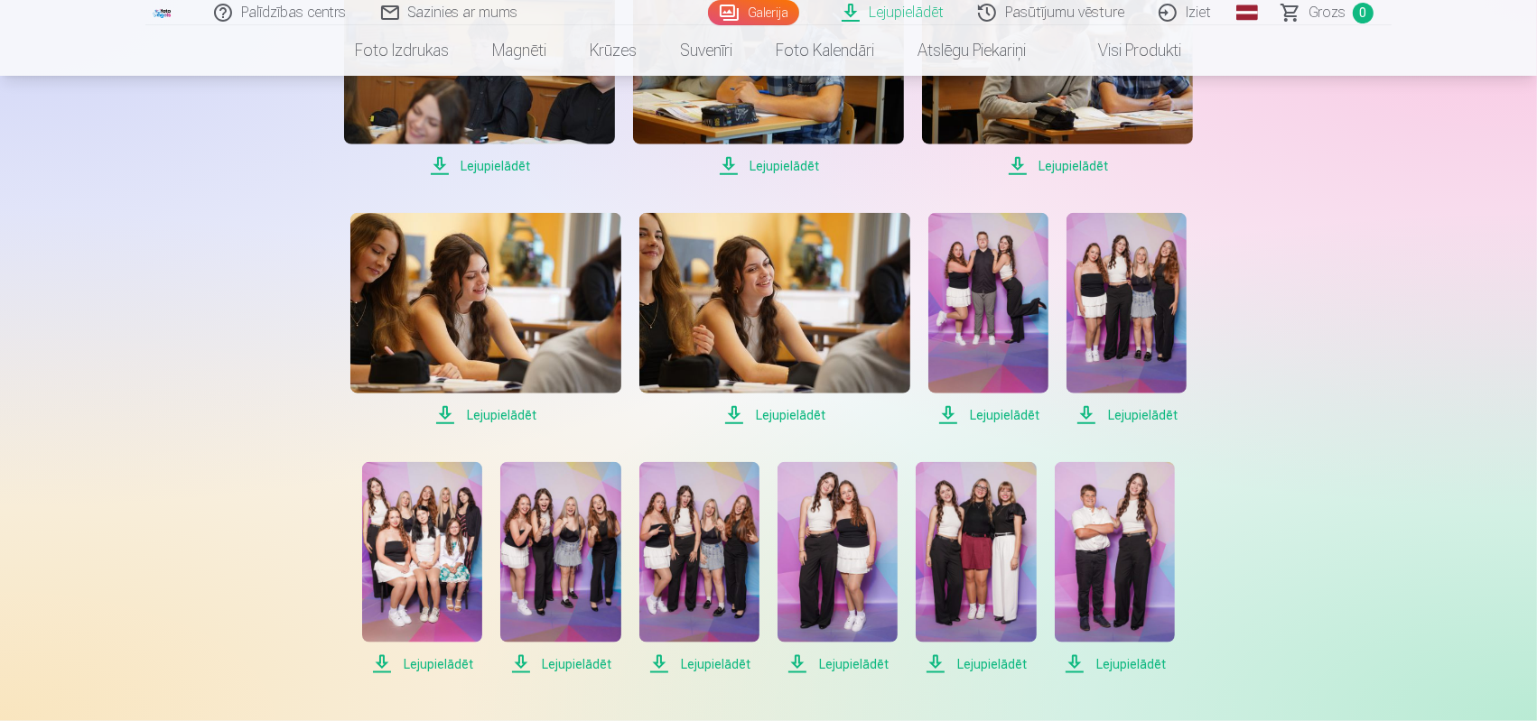
click at [1000, 409] on span "Lejupielādēt" at bounding box center [988, 416] width 120 height 22
click at [1000, 408] on span "Lejupielādēt" at bounding box center [988, 416] width 120 height 22
click at [950, 408] on span "Lejupielādēt" at bounding box center [988, 416] width 120 height 22
click at [1091, 410] on span "Lejupielādēt" at bounding box center [1126, 416] width 120 height 22
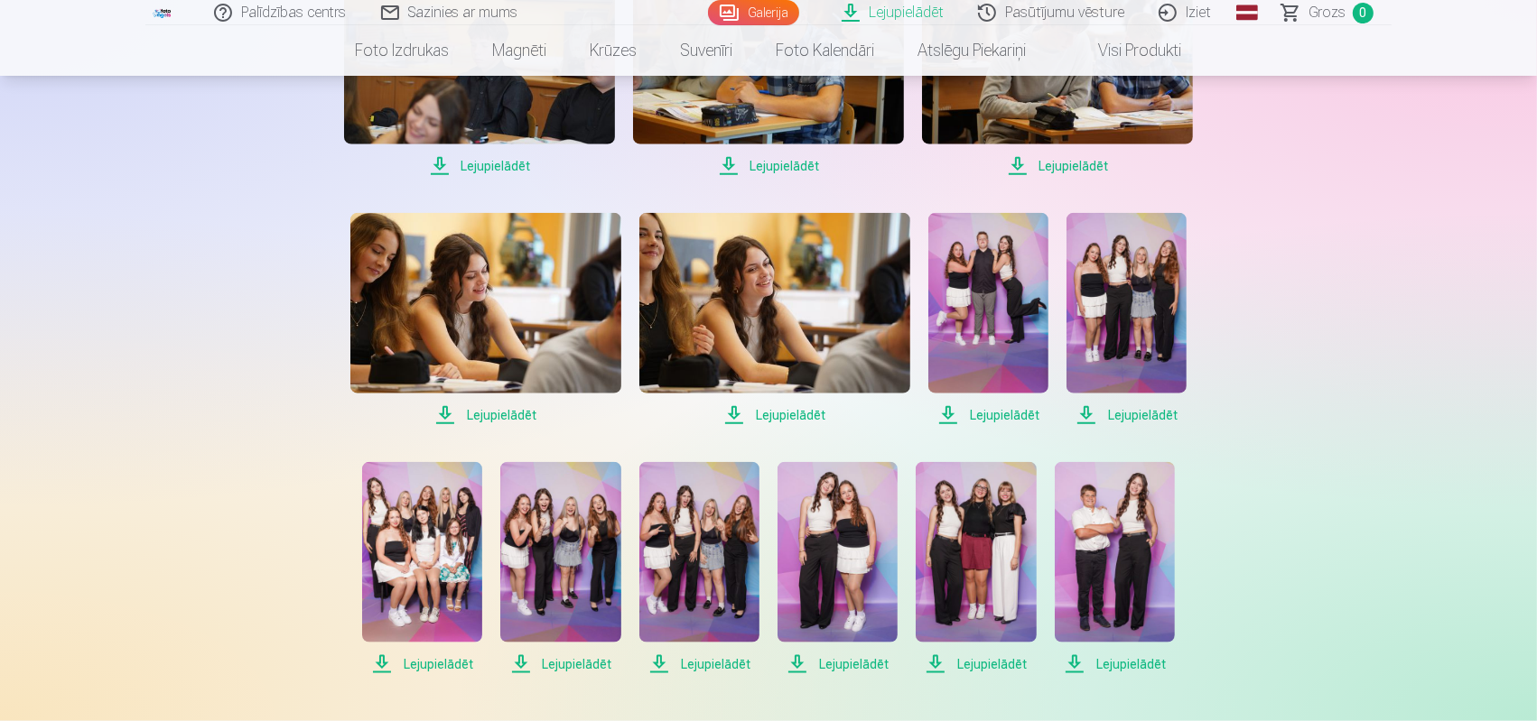
click at [1089, 410] on span "Lejupielādēt" at bounding box center [1126, 416] width 120 height 22
click at [934, 655] on span "Lejupielādēt" at bounding box center [976, 665] width 120 height 22
click at [981, 660] on span "Lejupielādēt" at bounding box center [976, 665] width 120 height 22
click at [982, 656] on span "Lejupielādēt" at bounding box center [976, 665] width 120 height 22
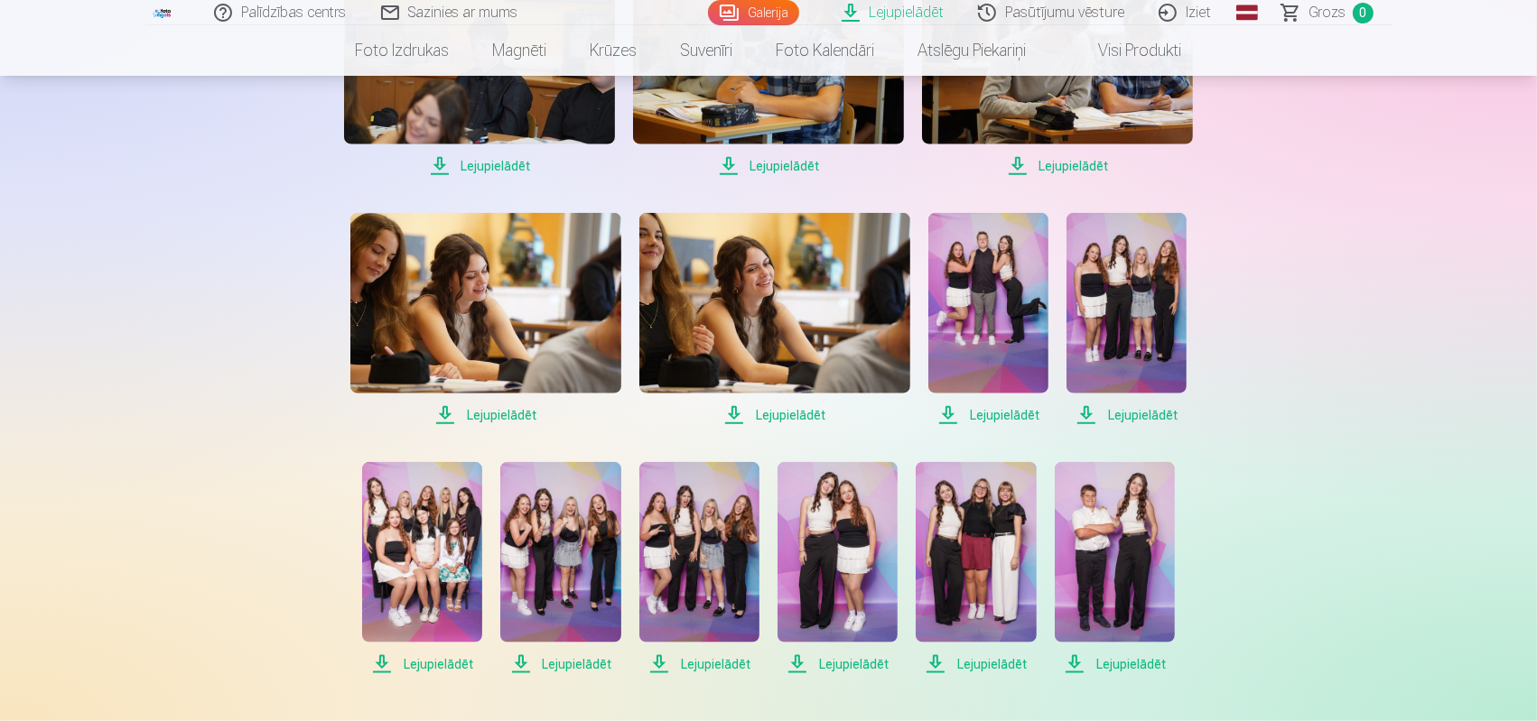
click at [982, 656] on span "Lejupielādēt" at bounding box center [976, 665] width 120 height 22
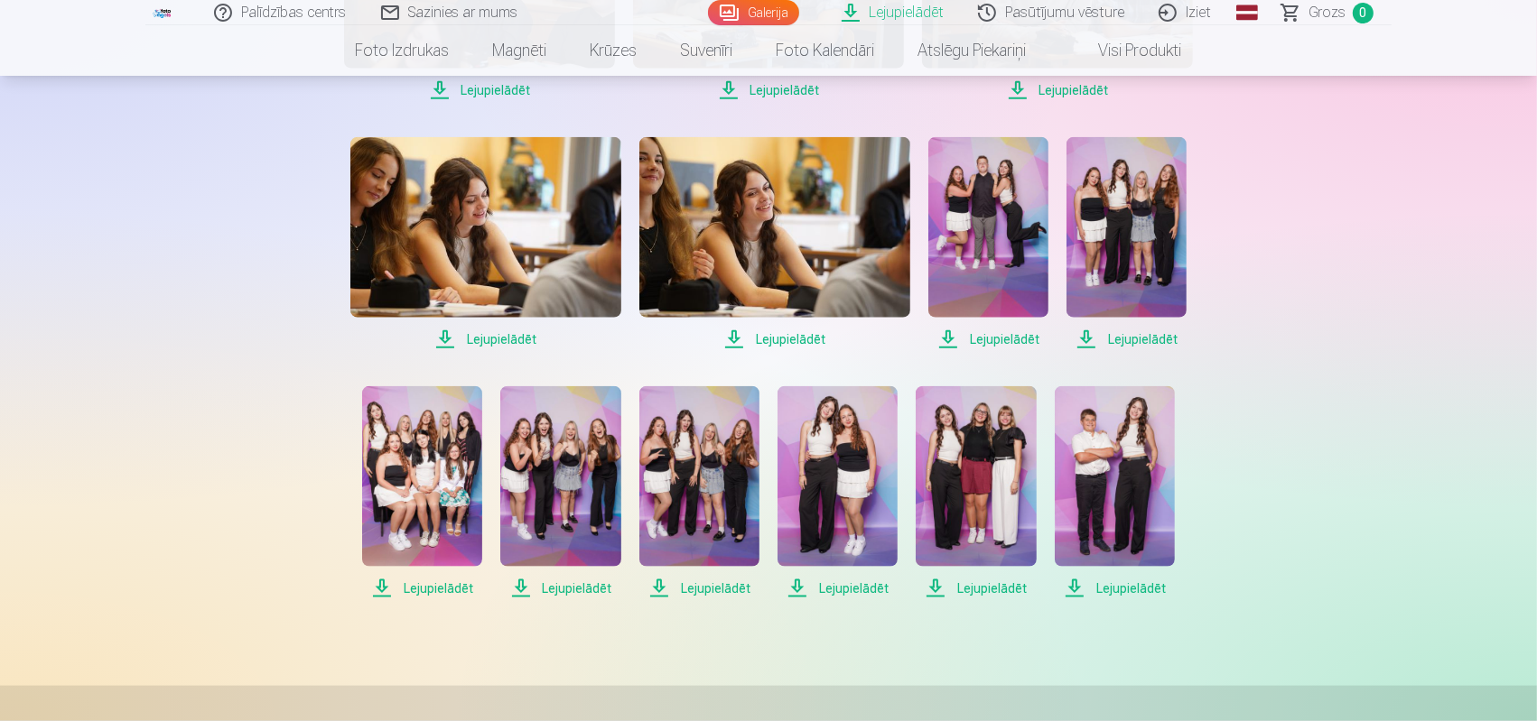
scroll to position [2167, 0]
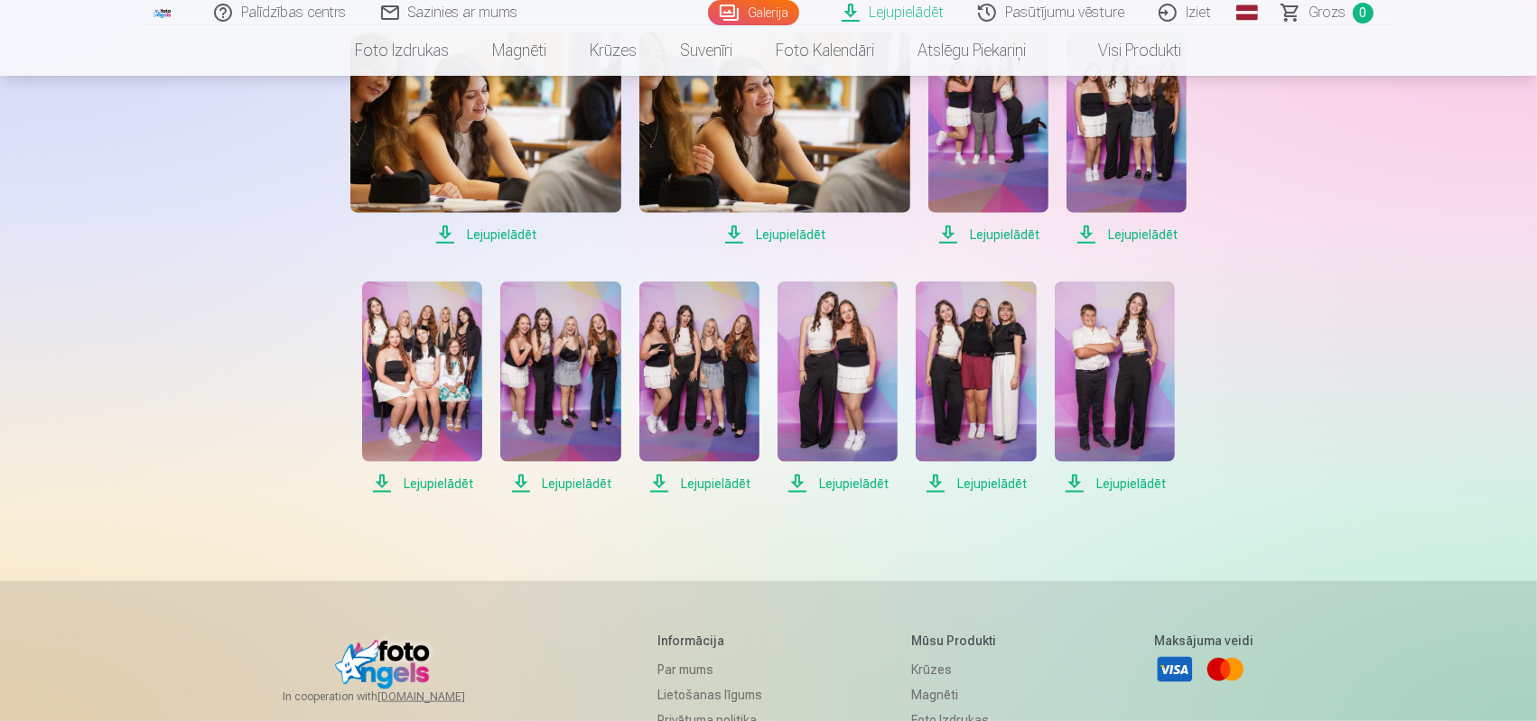
click at [795, 476] on span "Lejupielādēt" at bounding box center [837, 484] width 120 height 22
click at [796, 476] on span "Lejupielādēt" at bounding box center [837, 484] width 120 height 22
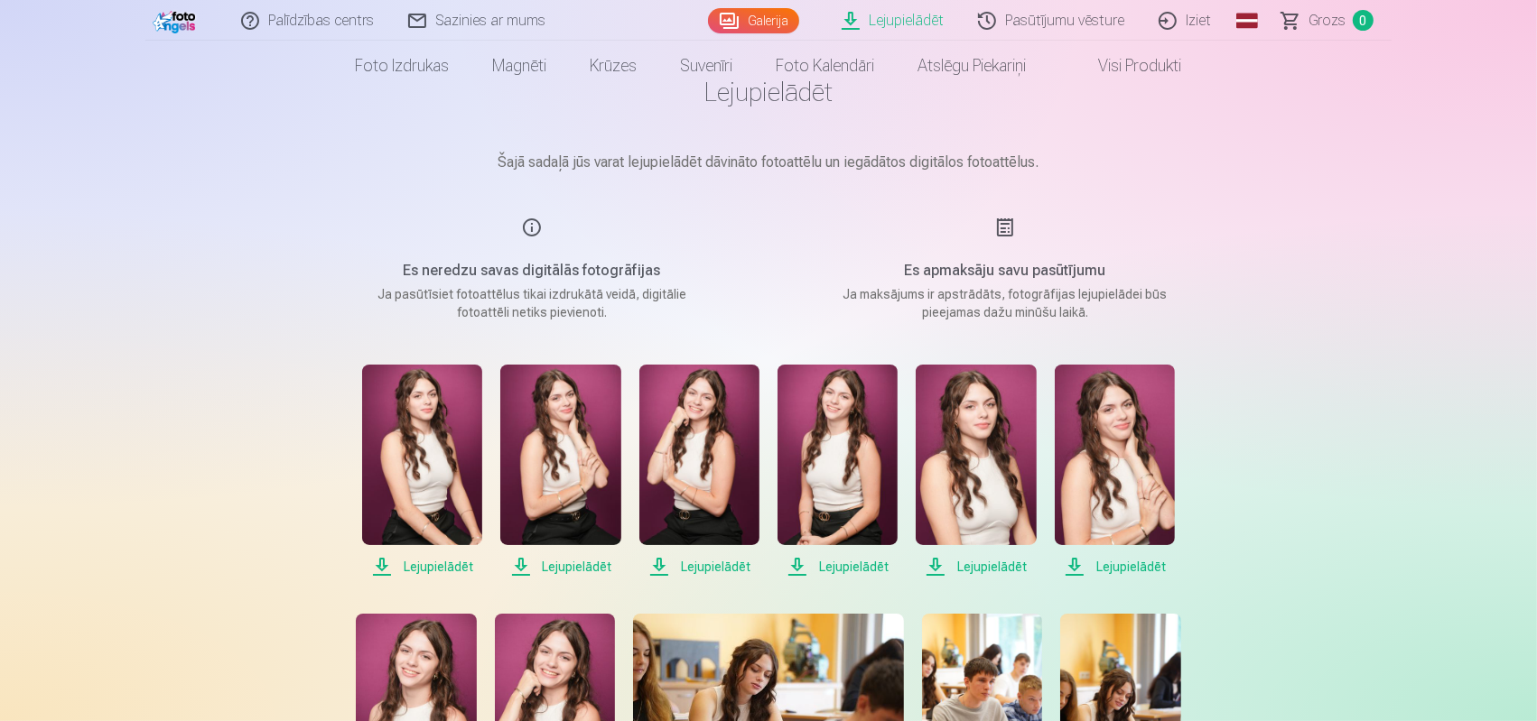
scroll to position [0, 0]
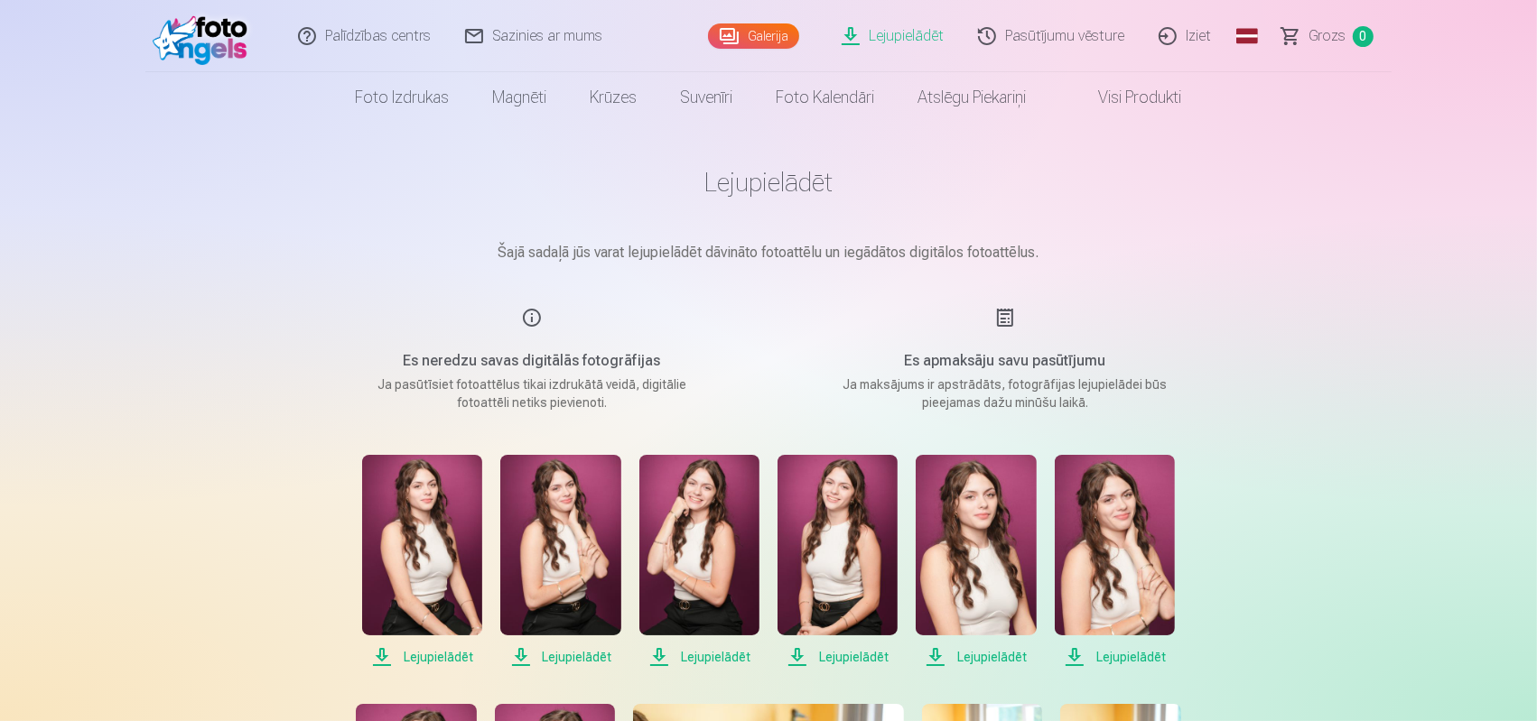
click at [899, 29] on link "Lejupielādēt" at bounding box center [893, 36] width 136 height 72
click at [1142, 92] on link "Visi produkti" at bounding box center [1125, 97] width 155 height 51
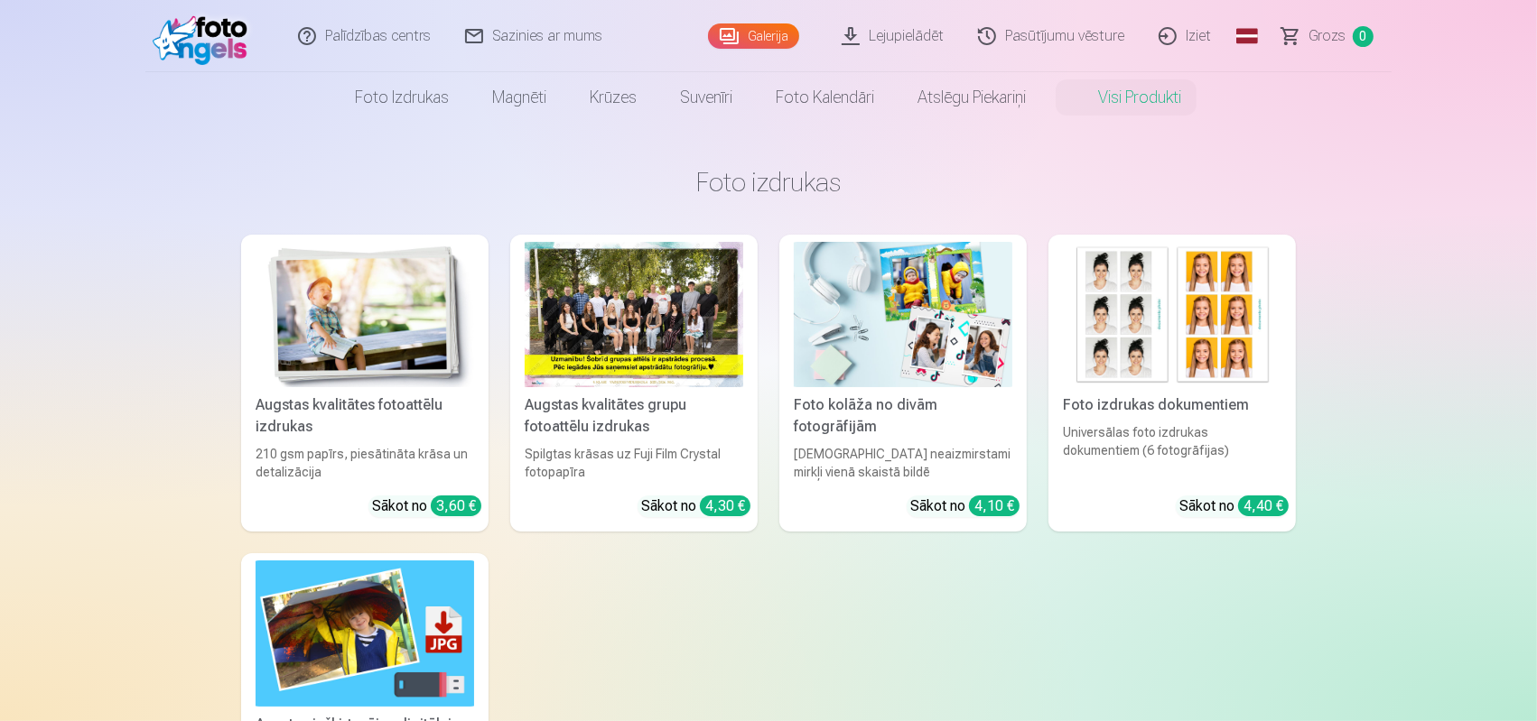
click at [861, 403] on div "Foto kolāža no divām fotogrāfijām" at bounding box center [902, 416] width 233 height 43
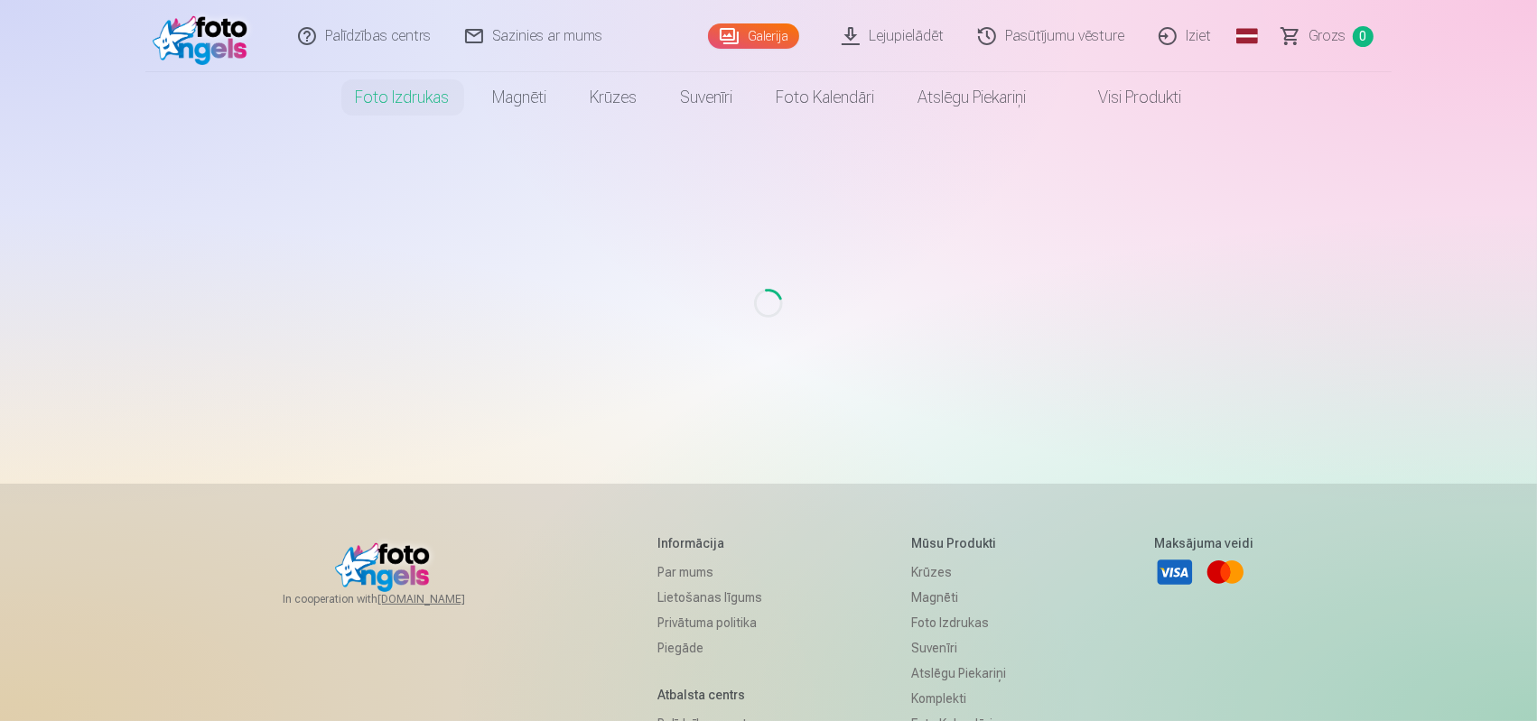
click at [768, 321] on div "Loading..." at bounding box center [768, 303] width 1387 height 361
